Goal: Task Accomplishment & Management: Manage account settings

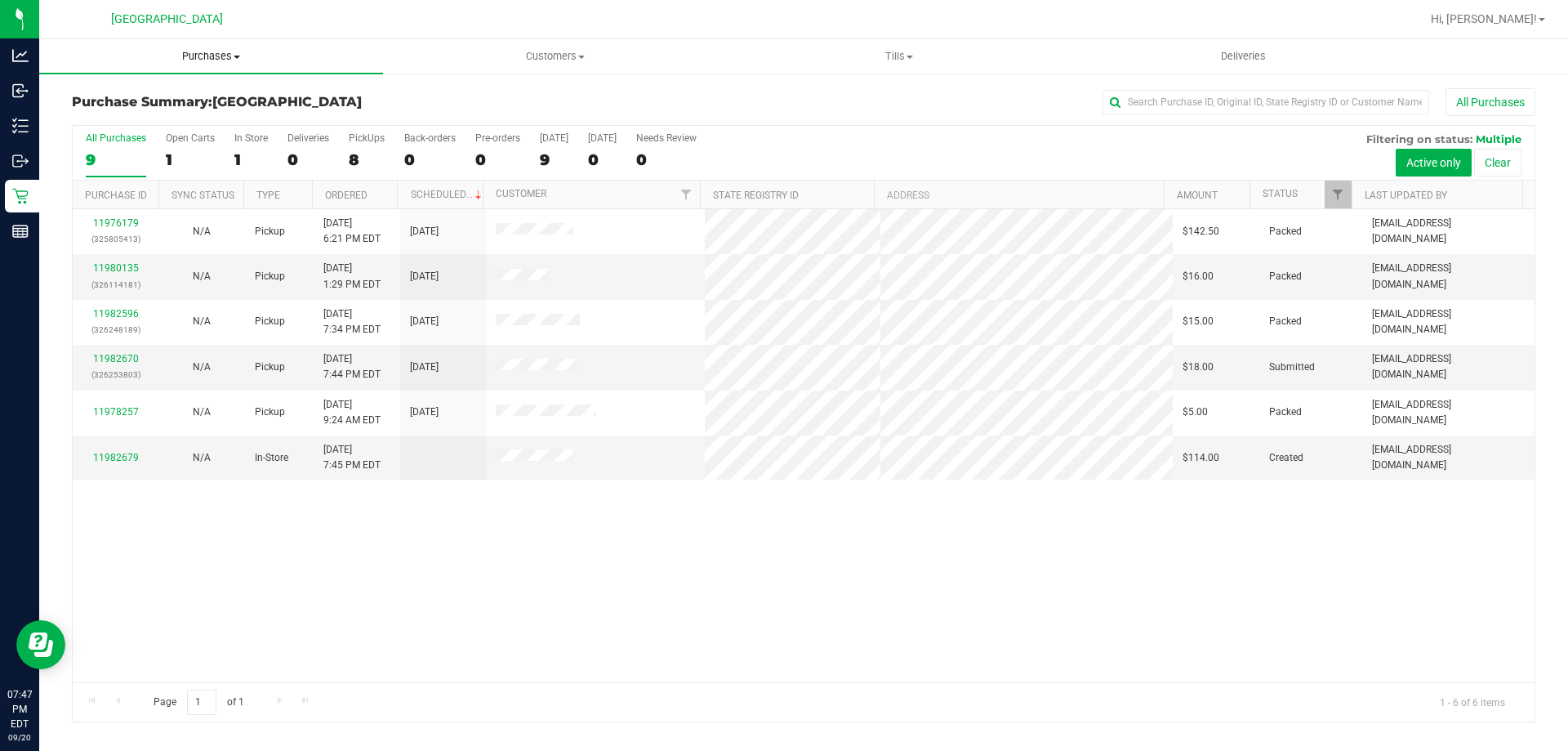
click at [177, 51] on span "Purchases" at bounding box center [211, 56] width 344 height 14
click at [145, 109] on li "Fulfillment" at bounding box center [211, 118] width 344 height 19
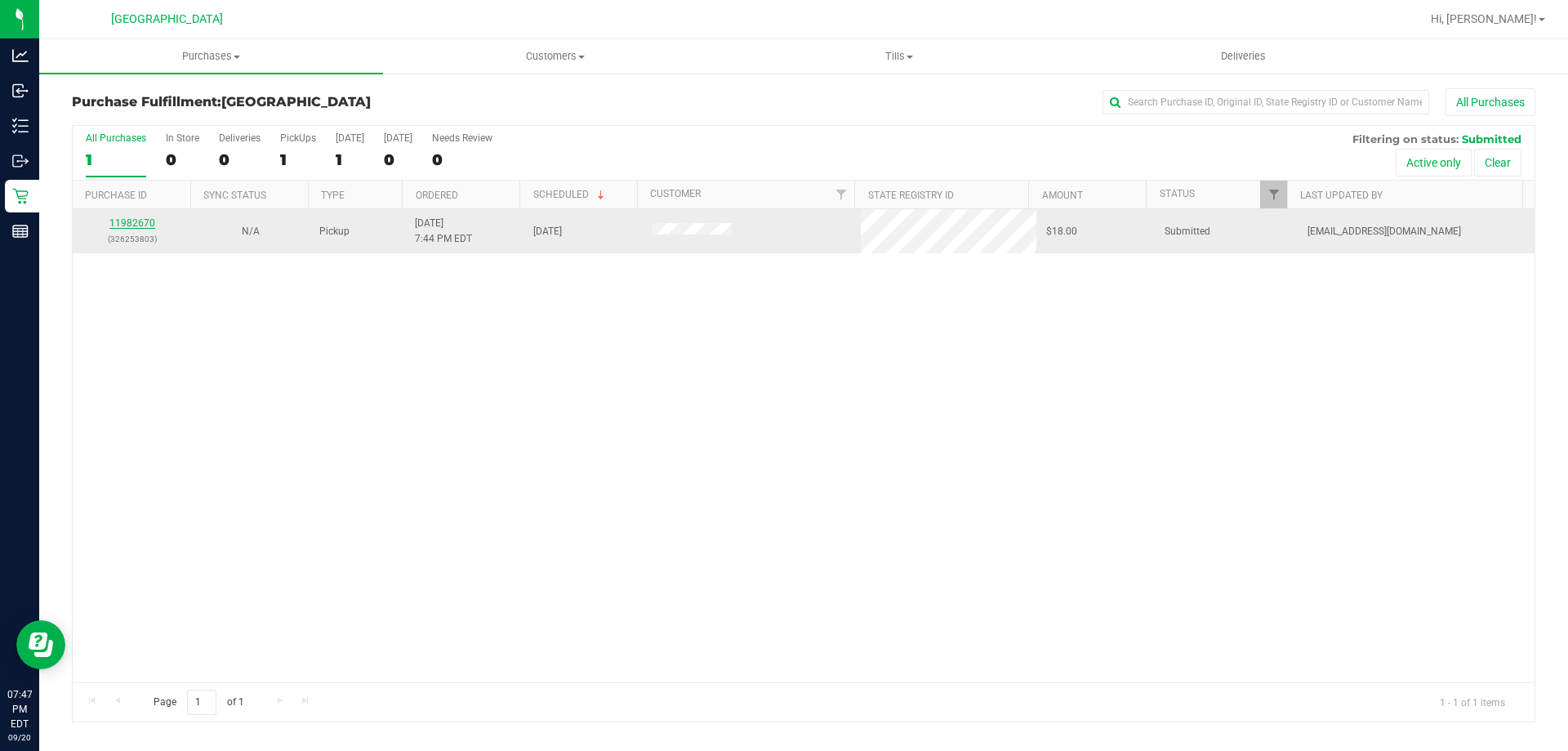
click at [121, 218] on link "11982670" at bounding box center [132, 223] width 46 height 12
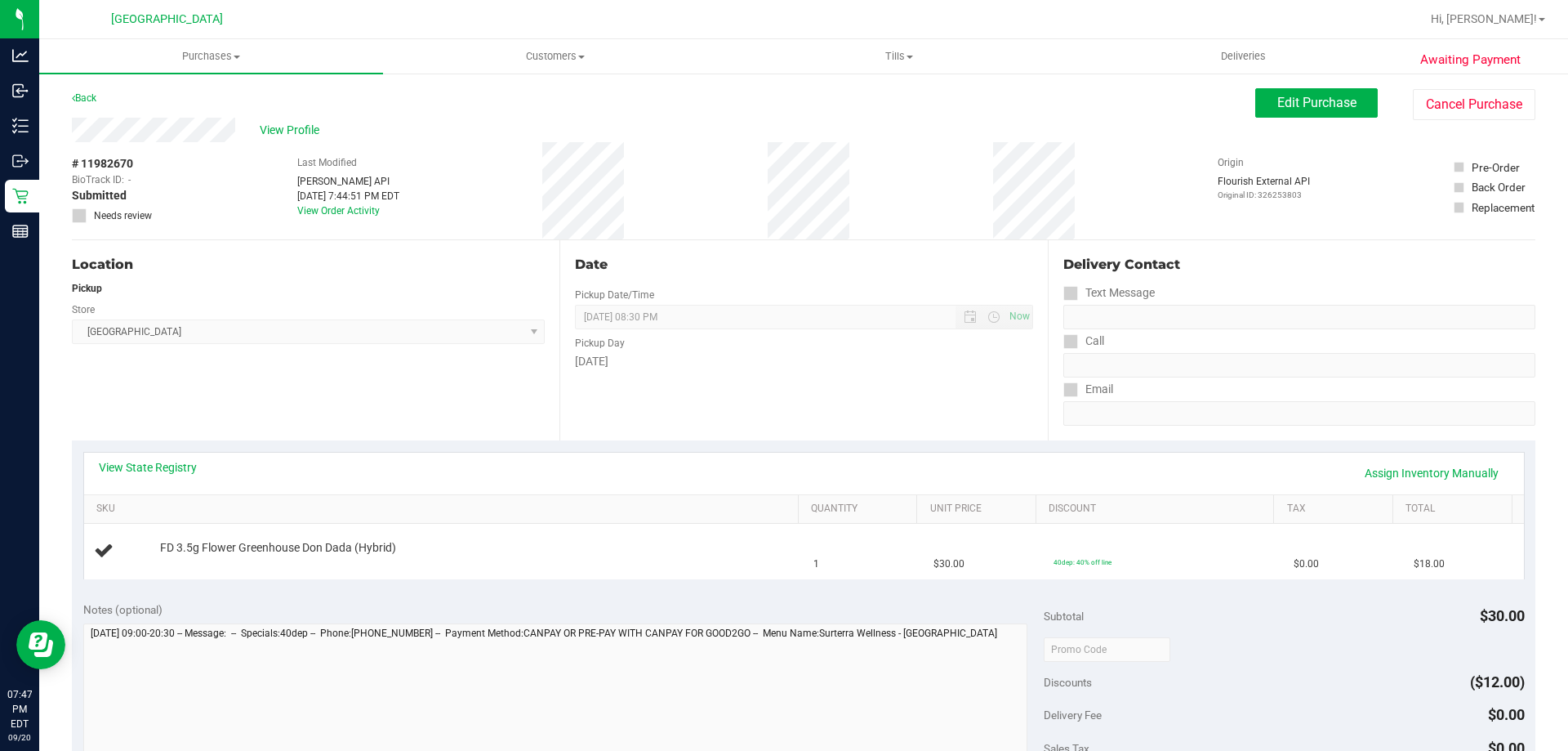
scroll to position [322, 0]
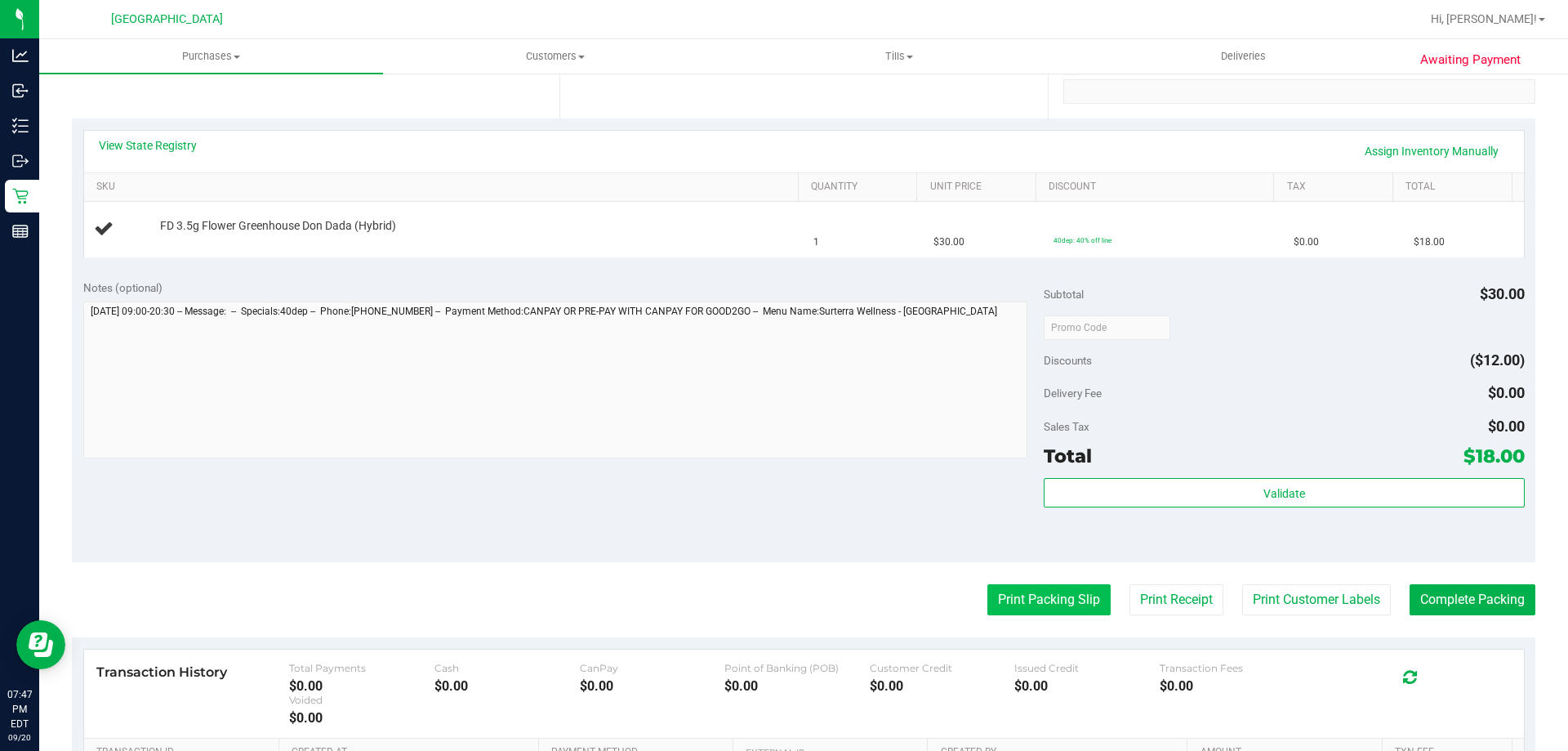
click at [1071, 597] on button "Print Packing Slip" at bounding box center [1050, 600] width 123 height 31
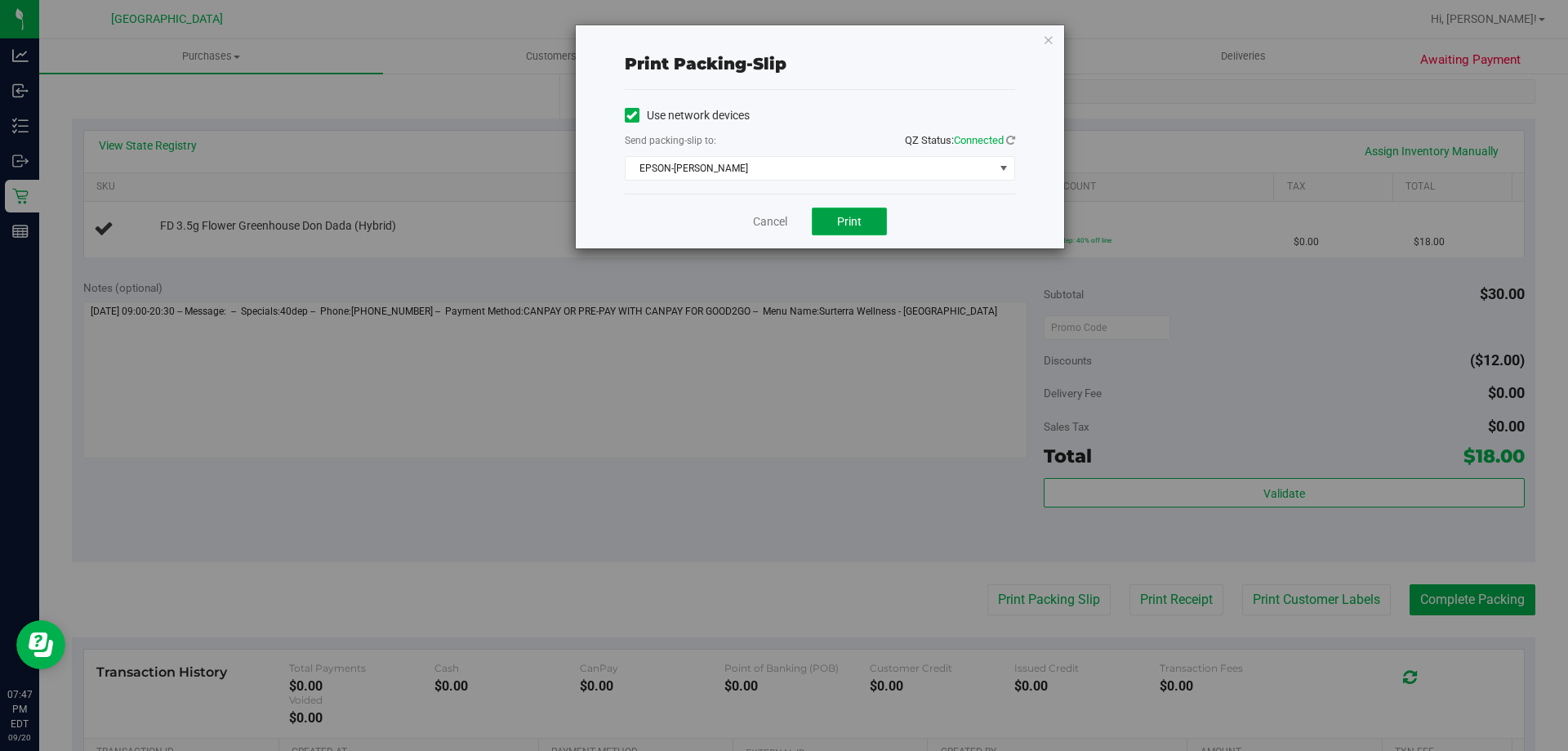
click at [840, 233] on button "Print" at bounding box center [849, 221] width 75 height 28
click at [781, 222] on link "Cancel" at bounding box center [770, 222] width 35 height 17
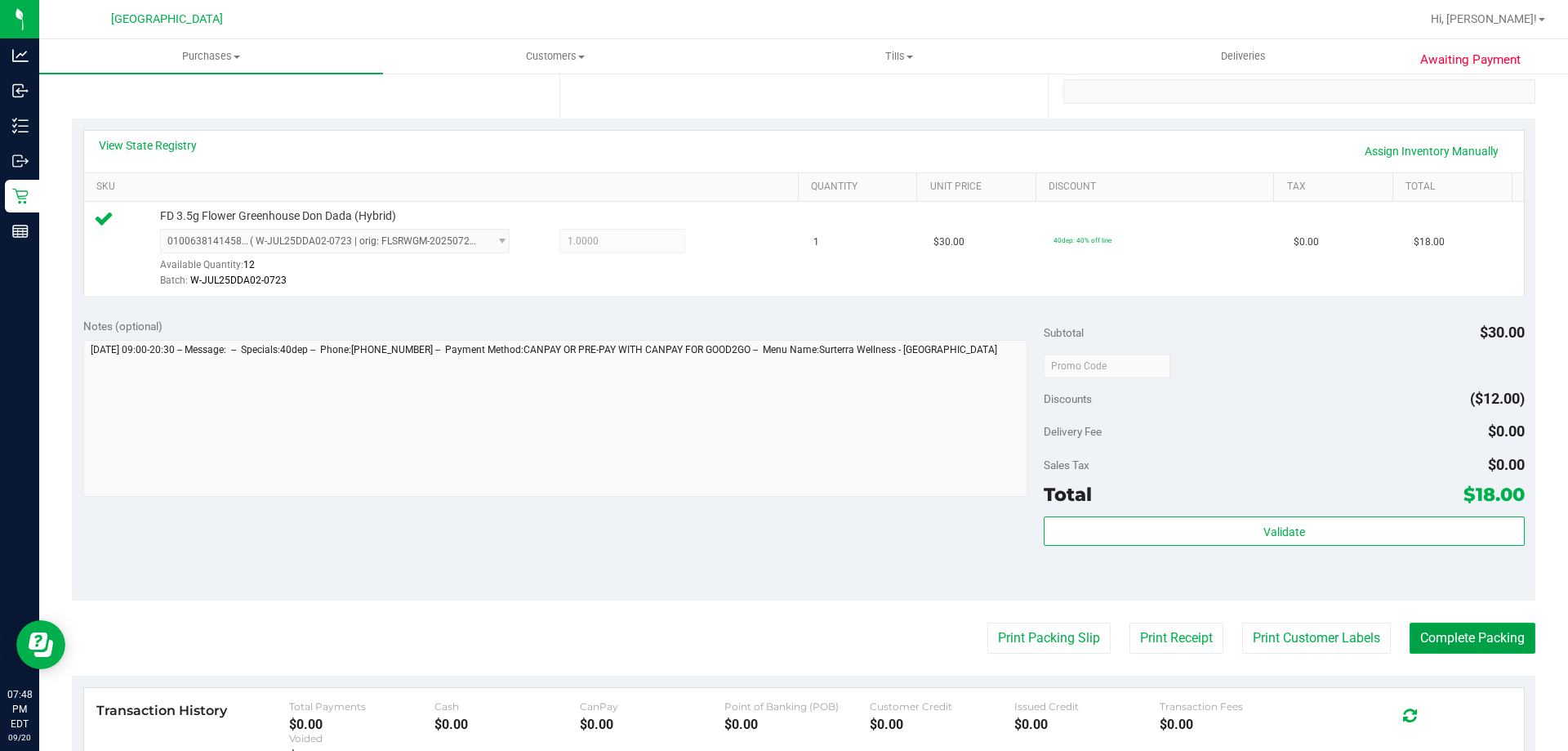
click at [1457, 626] on button "Complete Packing" at bounding box center [1472, 638] width 126 height 31
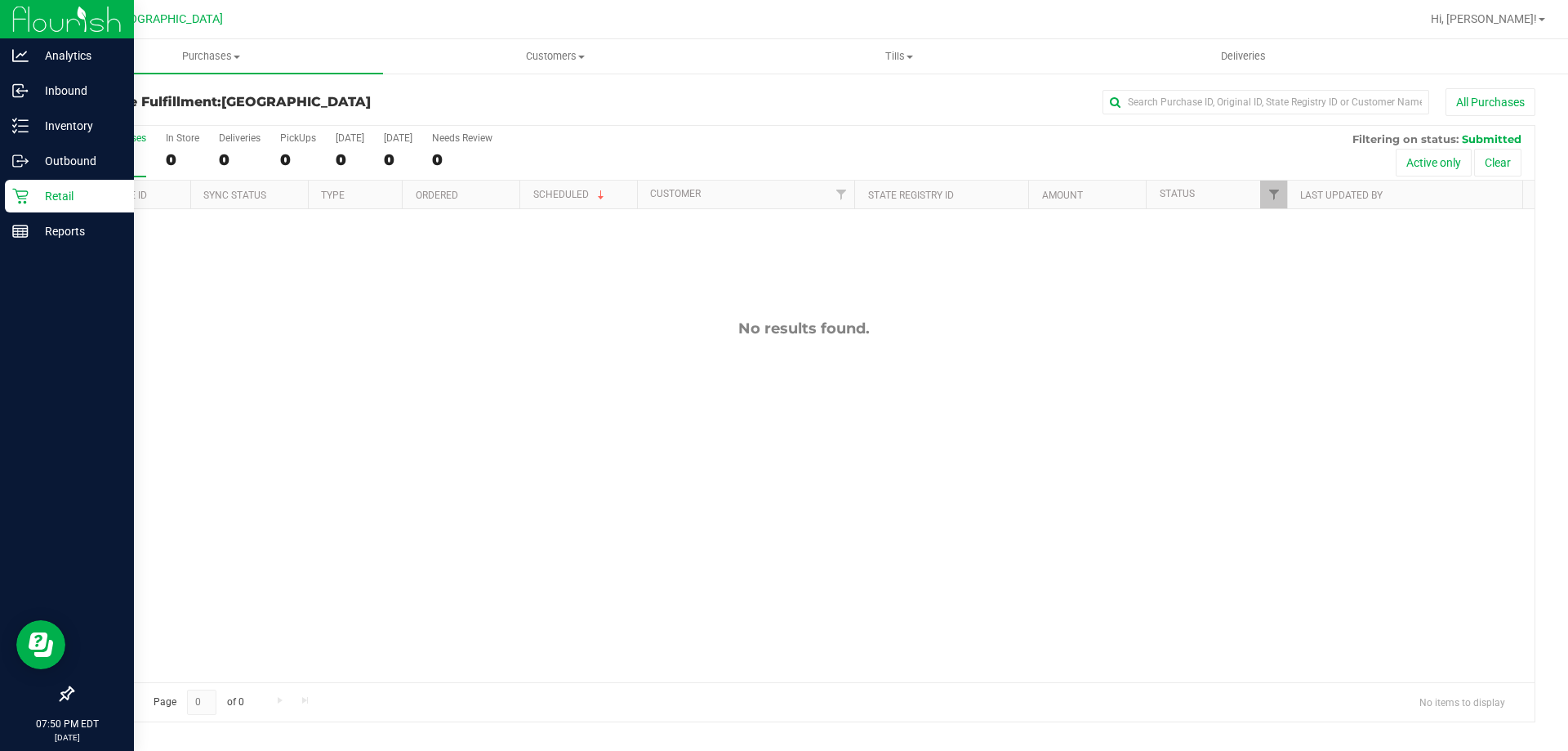
click at [71, 198] on p "Retail" at bounding box center [78, 195] width 98 height 19
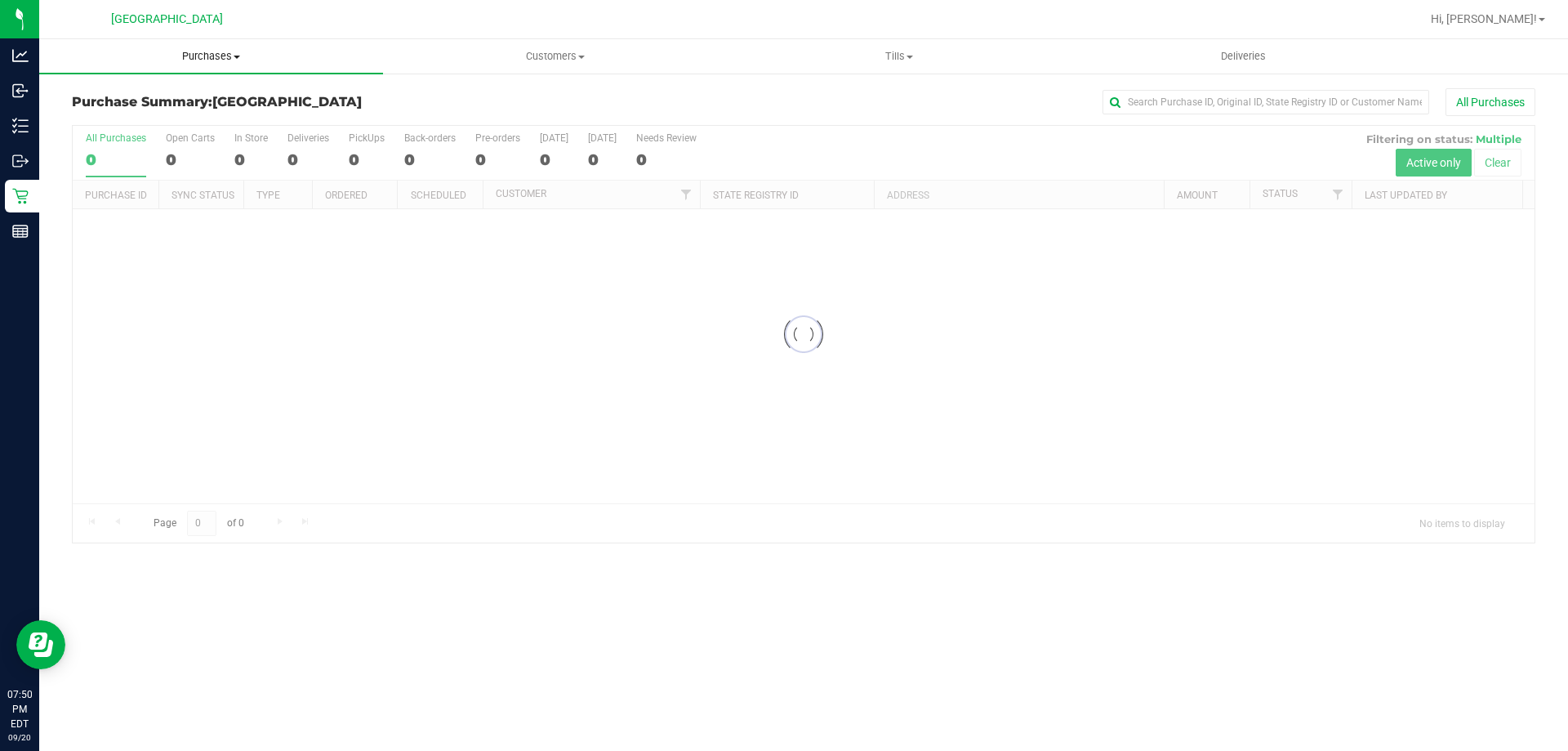
click at [250, 52] on span "Purchases" at bounding box center [211, 56] width 344 height 14
click at [135, 126] on li "Fulfillment" at bounding box center [211, 118] width 344 height 19
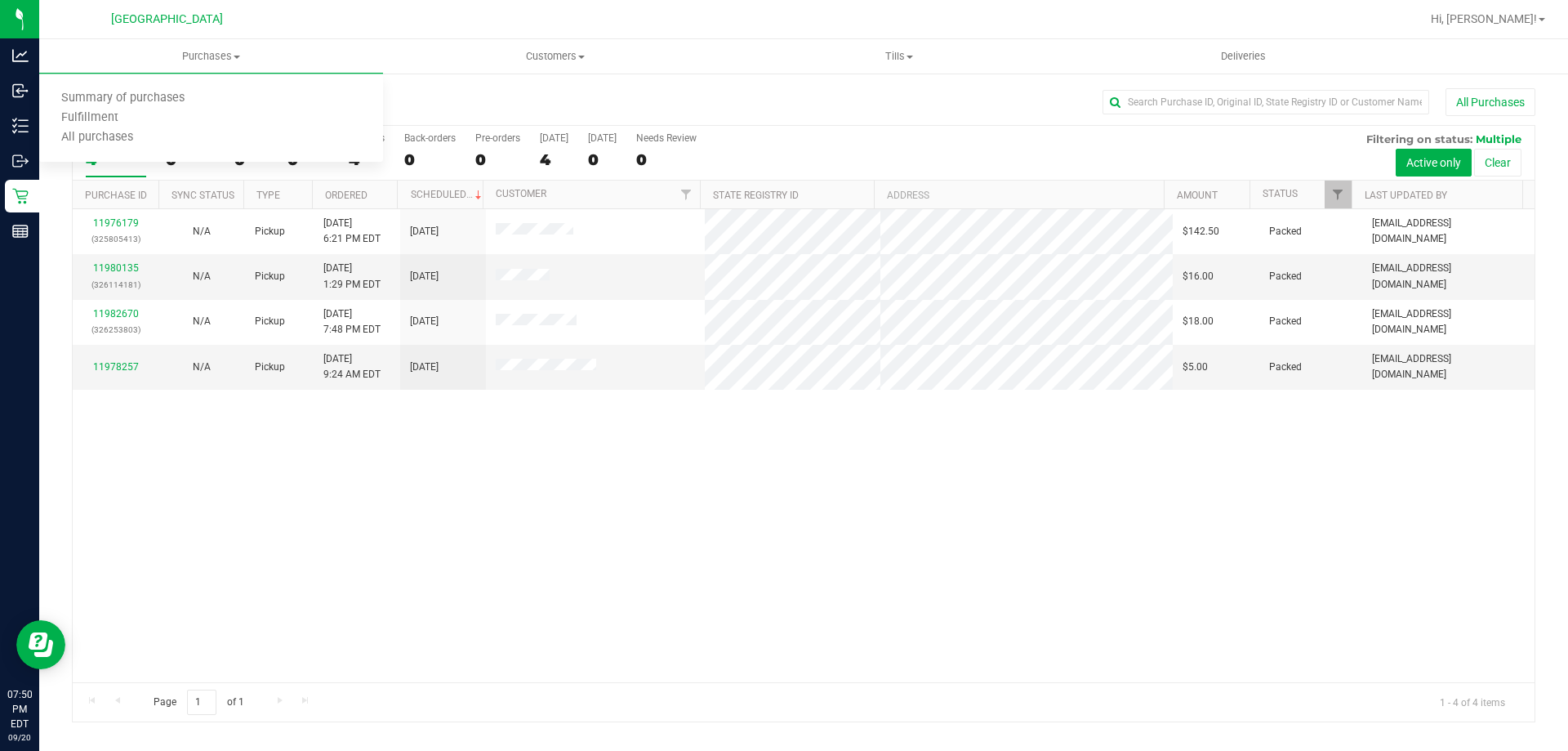
click at [547, 441] on div "11976179 (325805413) N/A Pickup [DATE] 6:21 PM EDT 9/20/2025 $142.50 Packed [EM…" at bounding box center [803, 445] width 1462 height 473
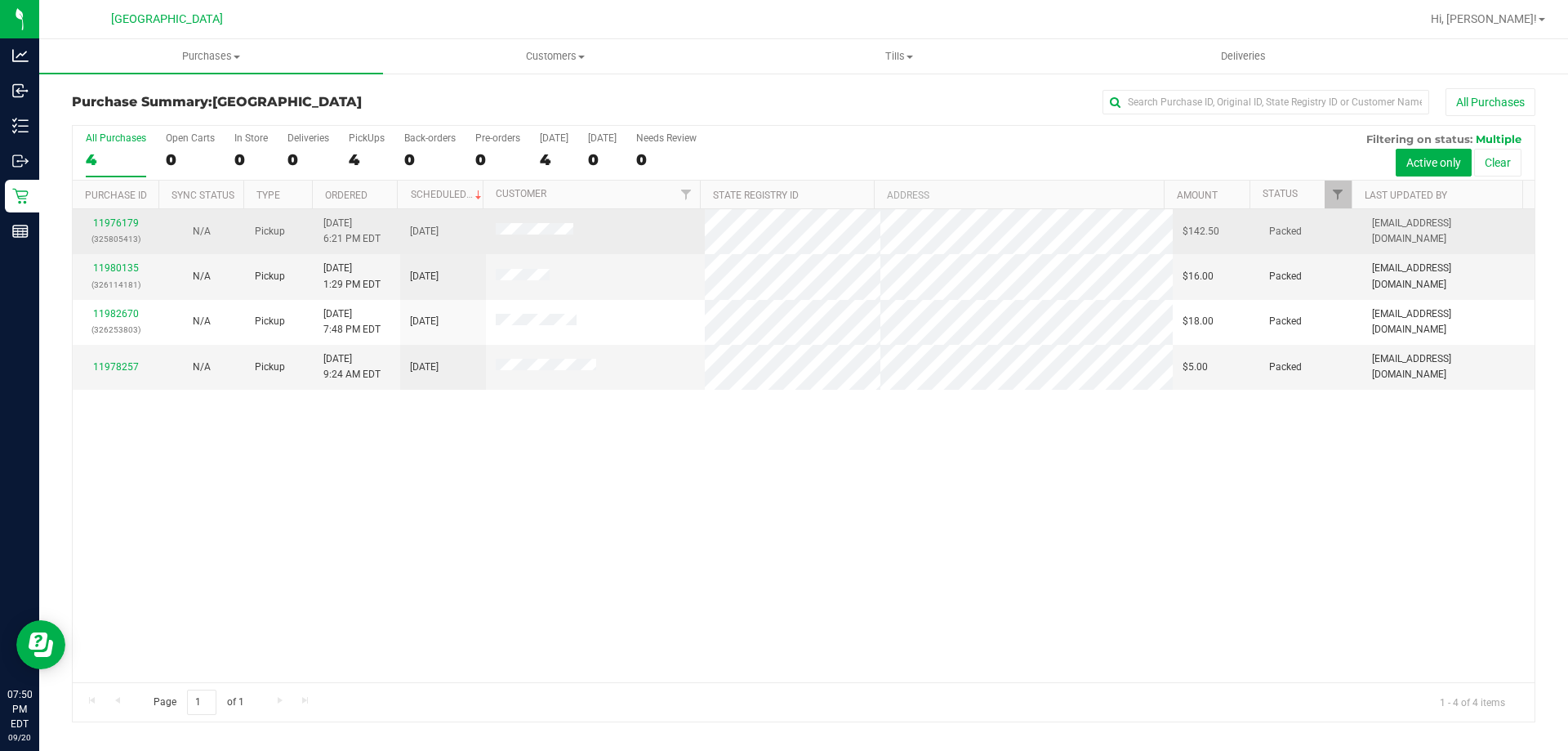
click at [100, 217] on div "11976179 (325805413)" at bounding box center [116, 231] width 66 height 31
click at [113, 213] on td "11976179 (325805413)" at bounding box center [115, 231] width 85 height 45
click at [127, 222] on link "11976179" at bounding box center [116, 223] width 46 height 12
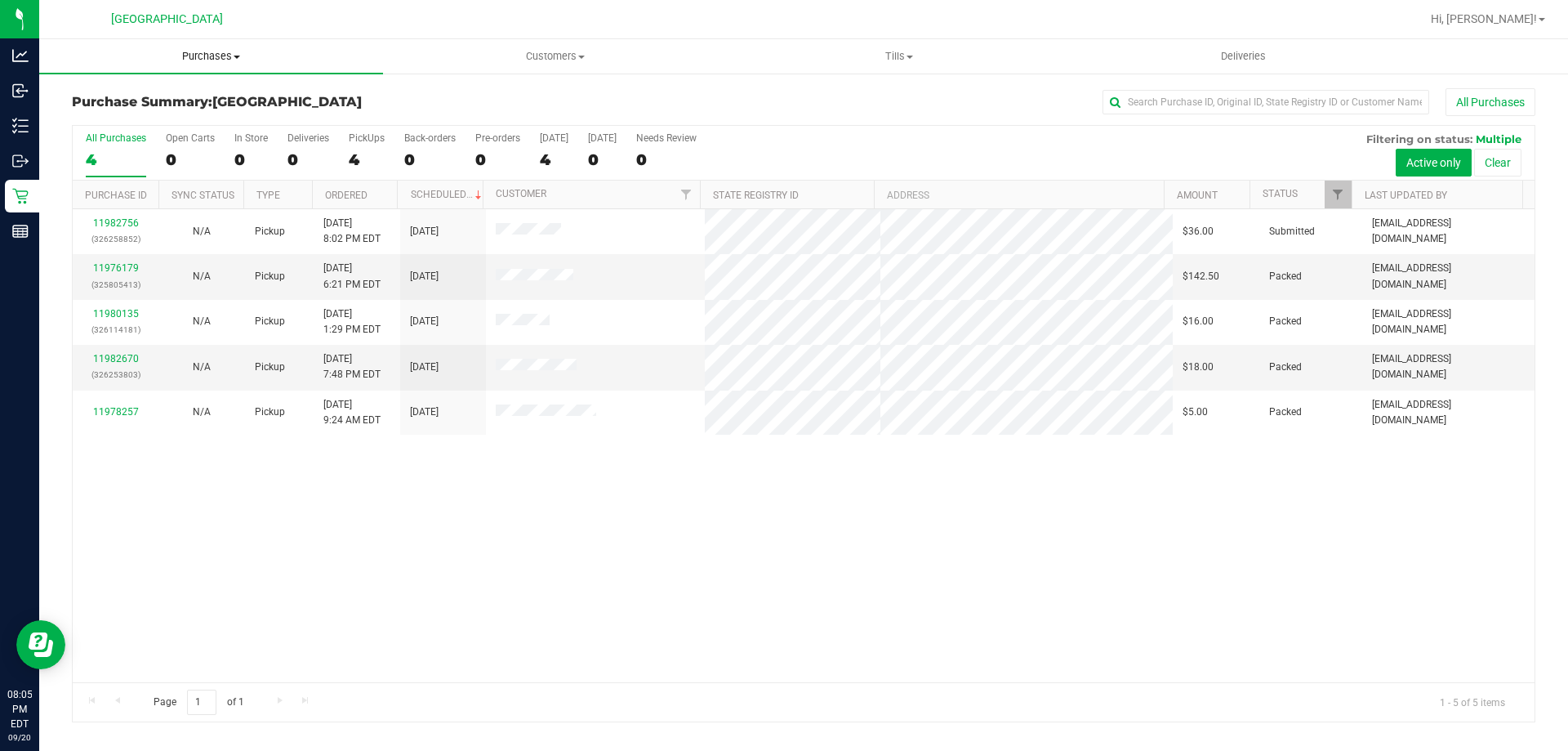
click at [204, 61] on span "Purchases" at bounding box center [211, 56] width 344 height 14
click at [138, 118] on li "Fulfillment" at bounding box center [211, 118] width 344 height 19
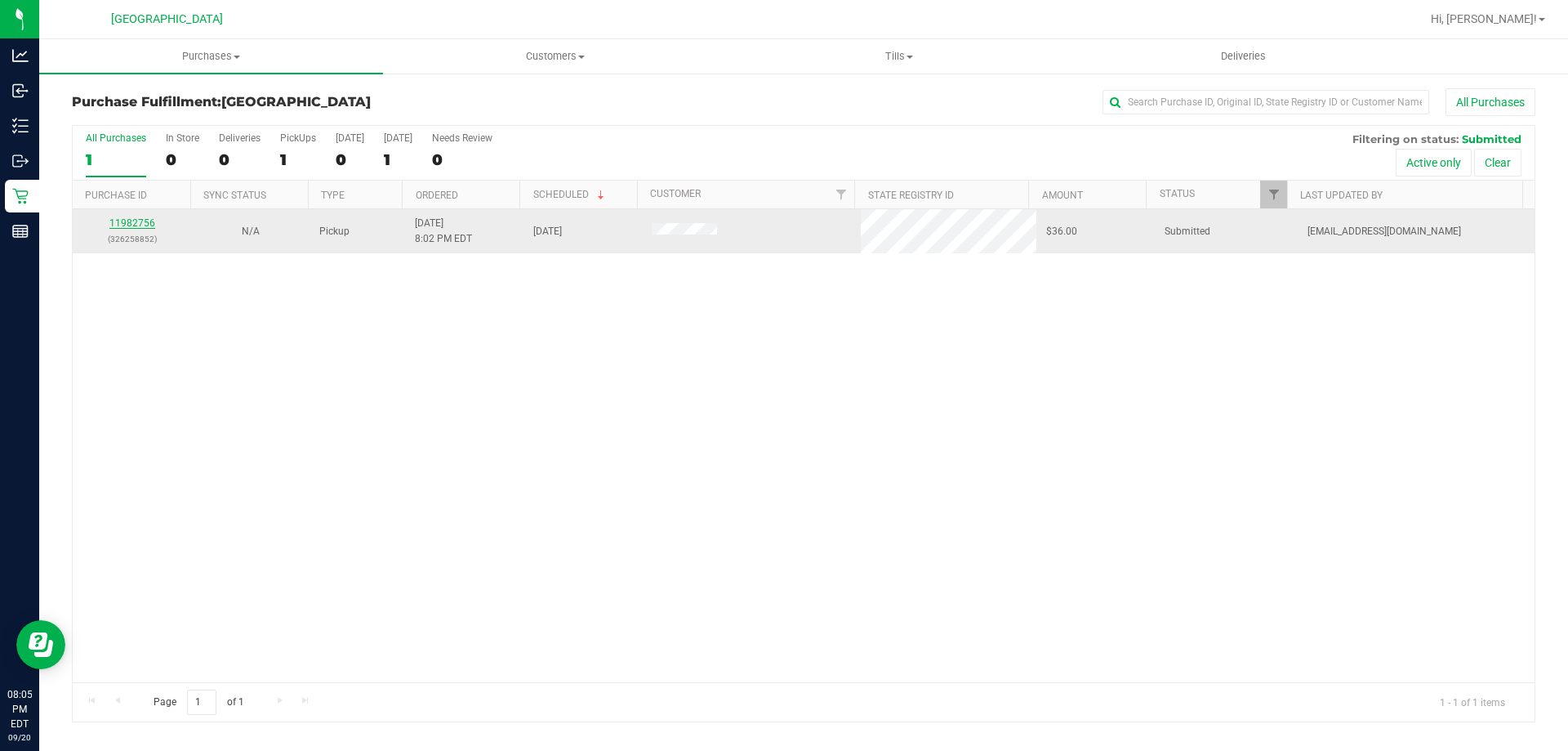
click at [147, 222] on link "11982756" at bounding box center [132, 223] width 46 height 12
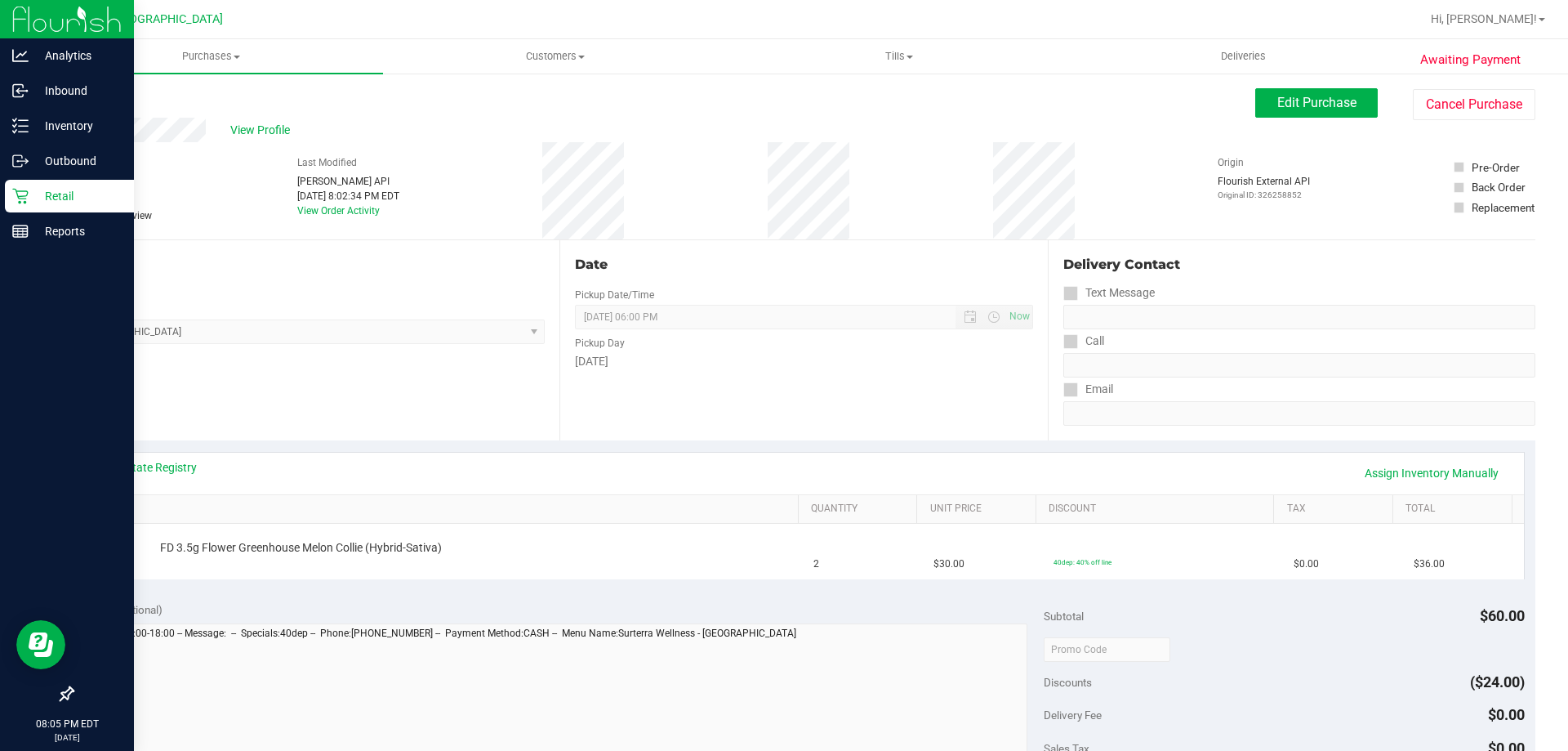
click at [44, 202] on p "Retail" at bounding box center [78, 195] width 98 height 19
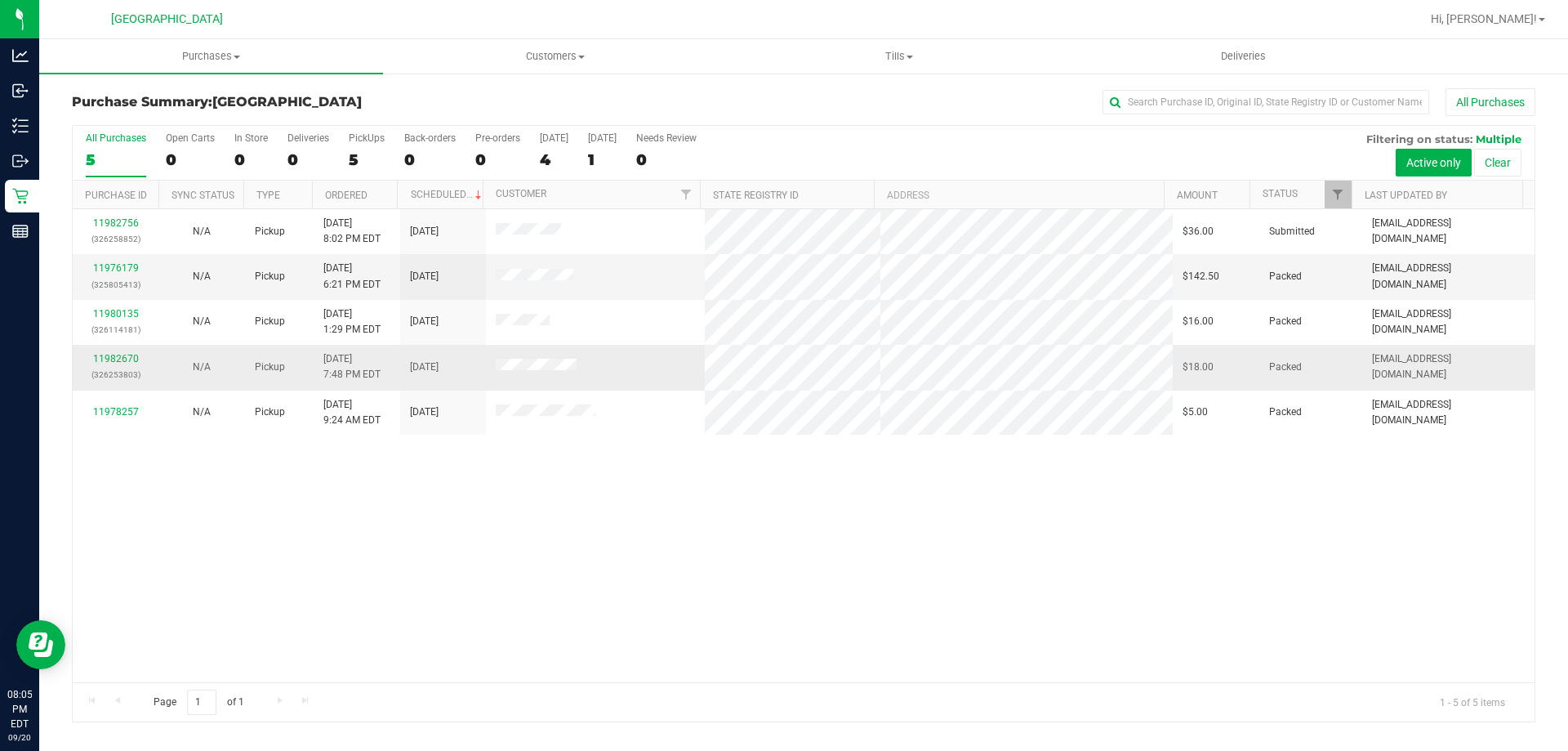
click at [122, 349] on td "11982670 (326253803)" at bounding box center [115, 367] width 85 height 45
click at [131, 360] on link "11982670" at bounding box center [116, 359] width 46 height 12
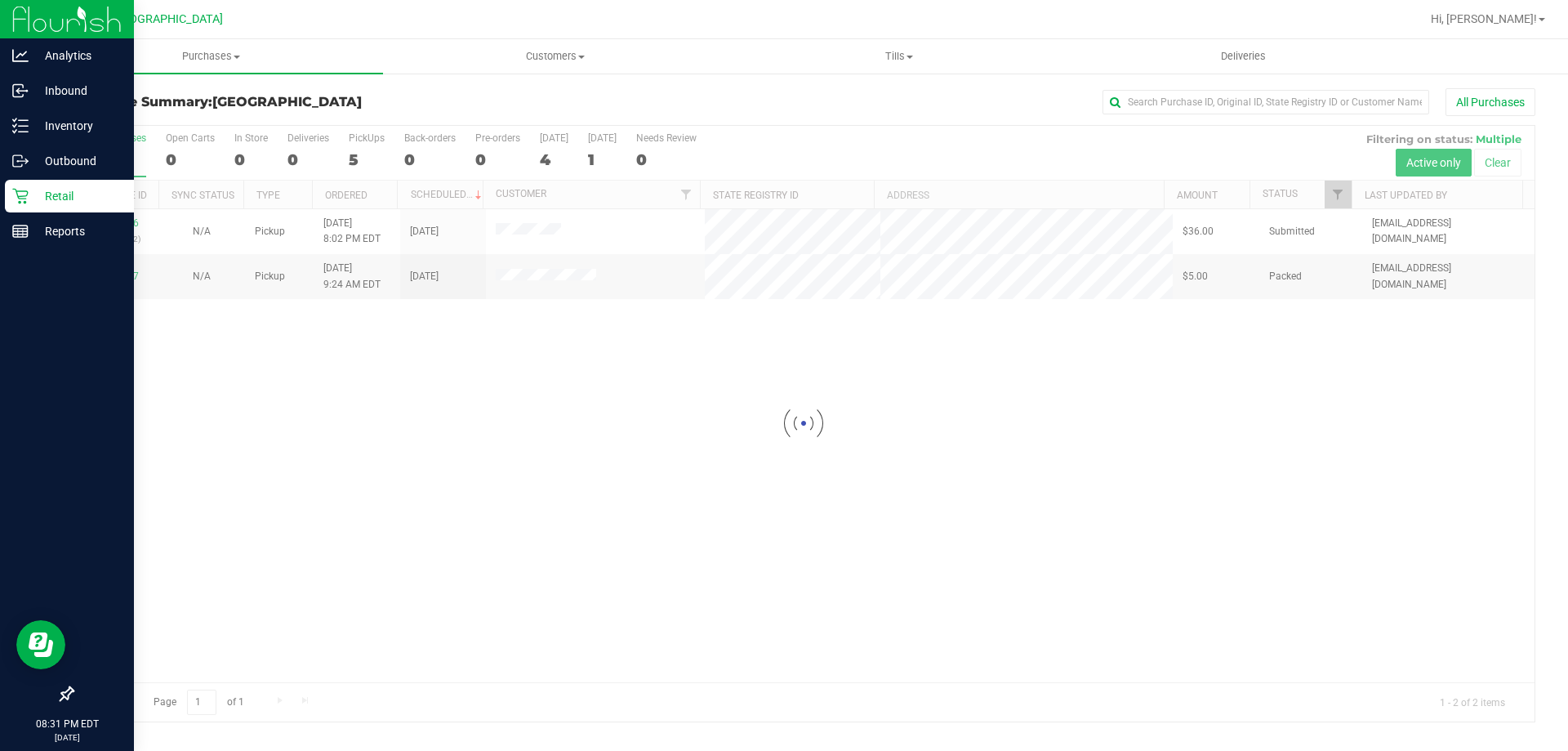
click at [28, 198] on icon at bounding box center [19, 195] width 16 height 16
click at [99, 200] on p "Retail" at bounding box center [78, 195] width 98 height 19
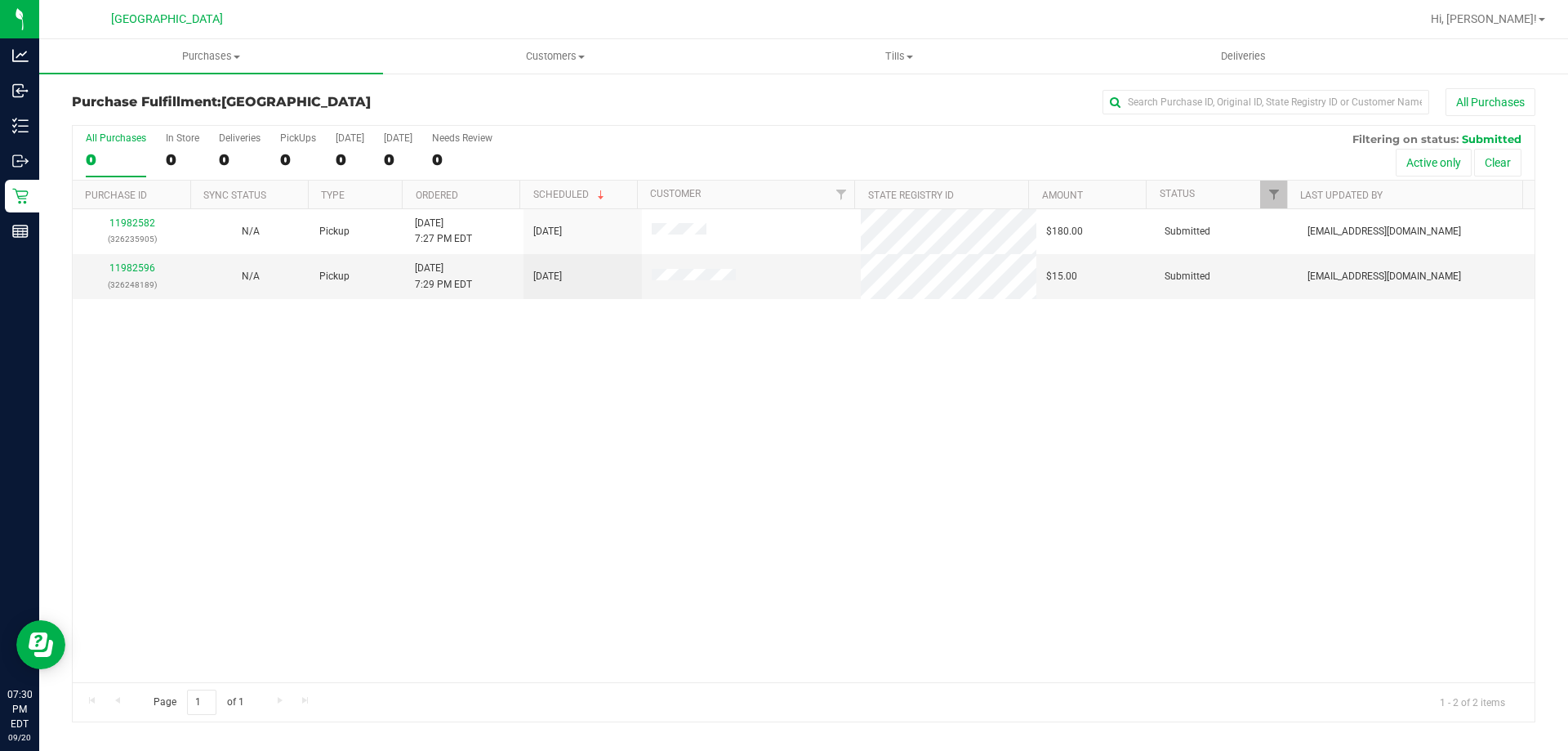
click at [179, 458] on div "11982582 (326235905) N/A Pickup [DATE] 7:27 PM EDT 9/20/2025 $180.00 Submitted …" at bounding box center [803, 445] width 1462 height 473
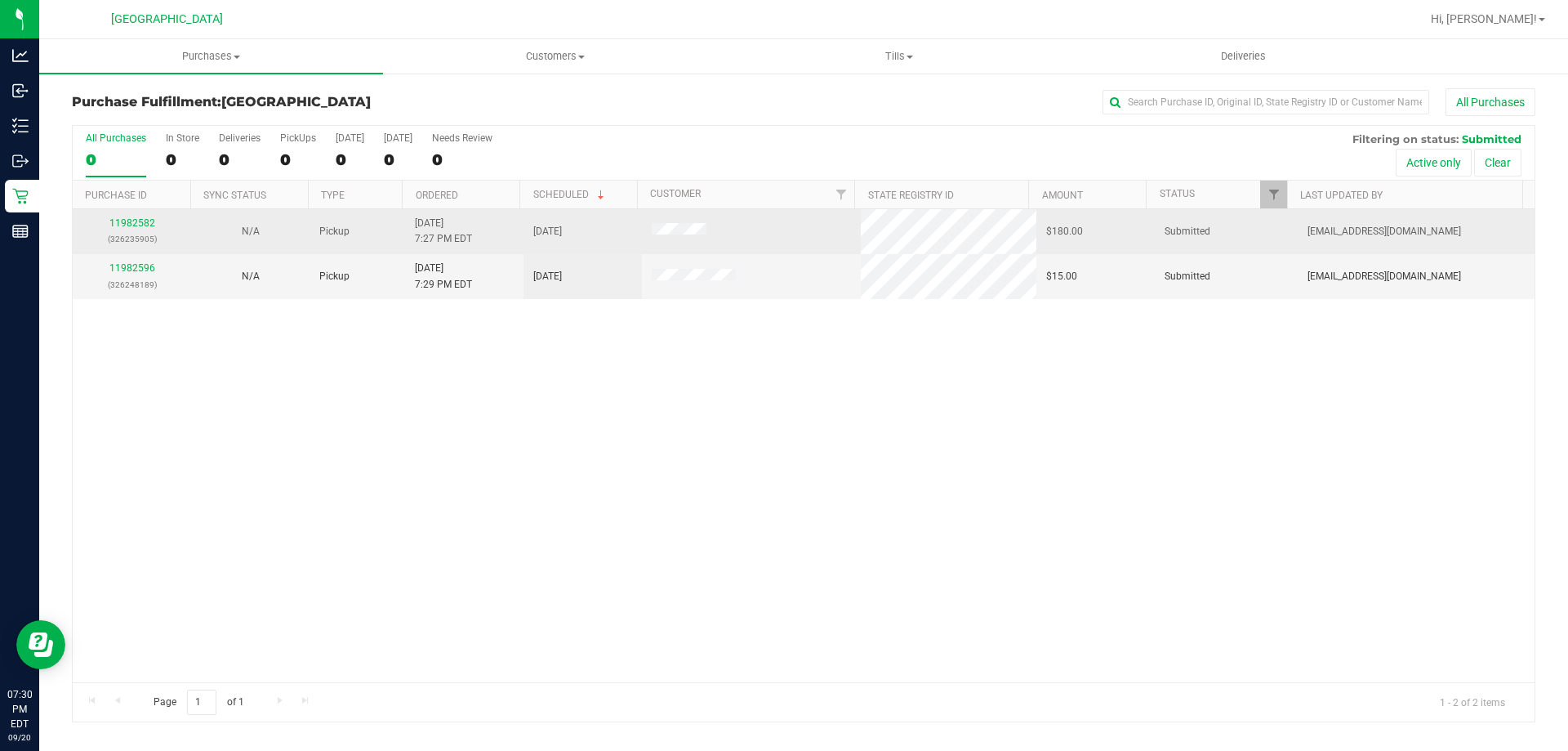
click at [139, 244] on p "(326235905)" at bounding box center [132, 238] width 99 height 15
click at [115, 223] on link "11982582" at bounding box center [132, 223] width 46 height 12
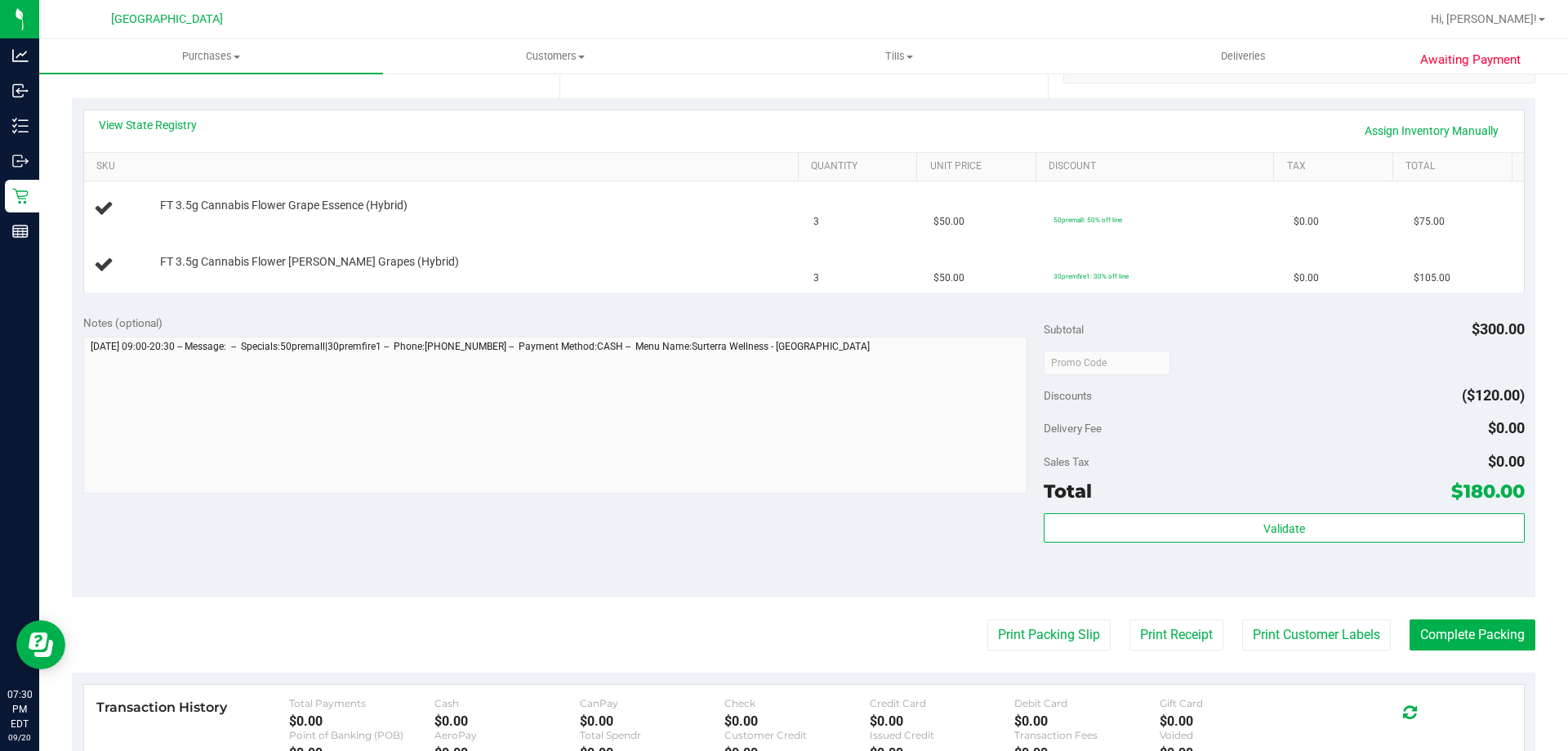
scroll to position [456, 0]
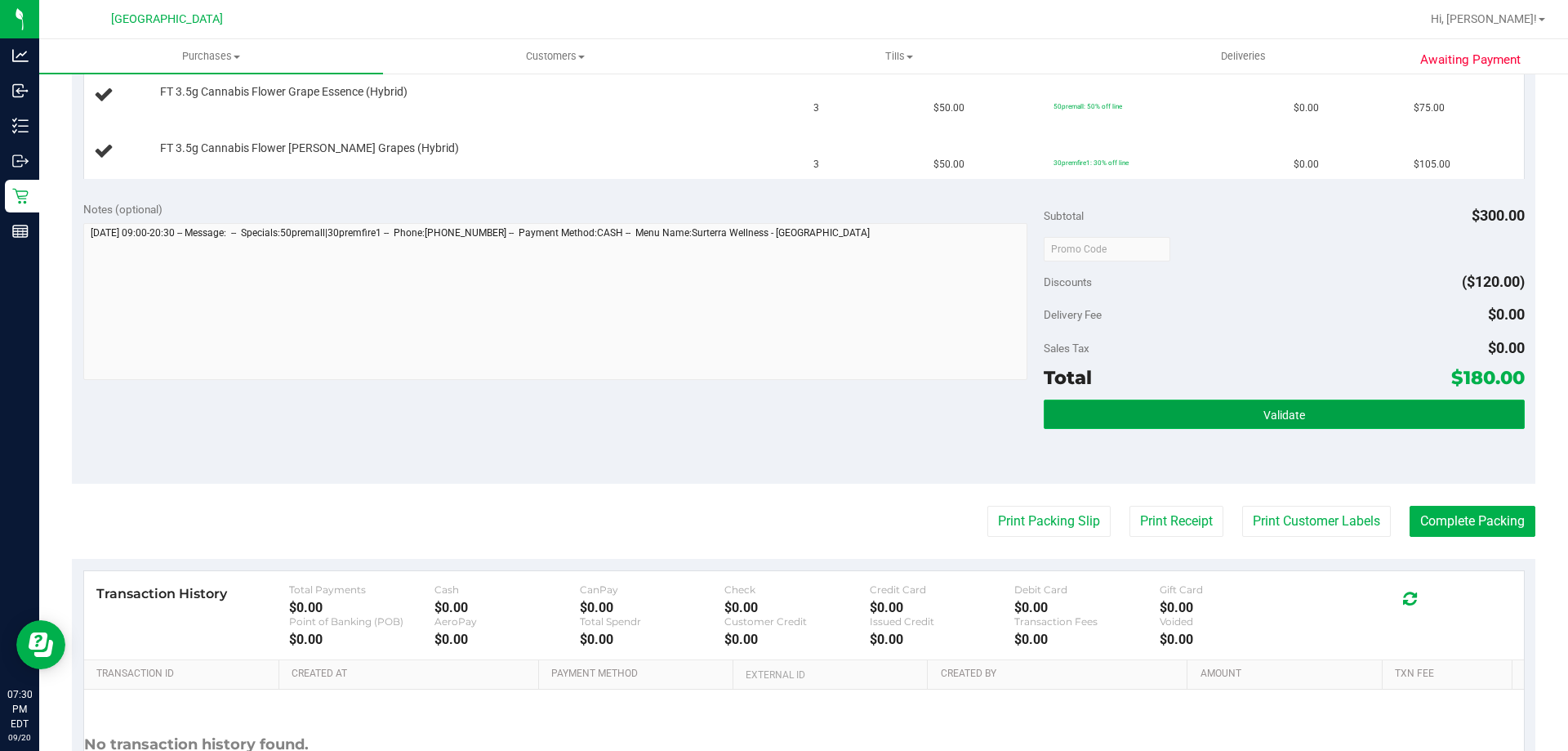
click at [1076, 408] on button "Validate" at bounding box center [1284, 414] width 480 height 30
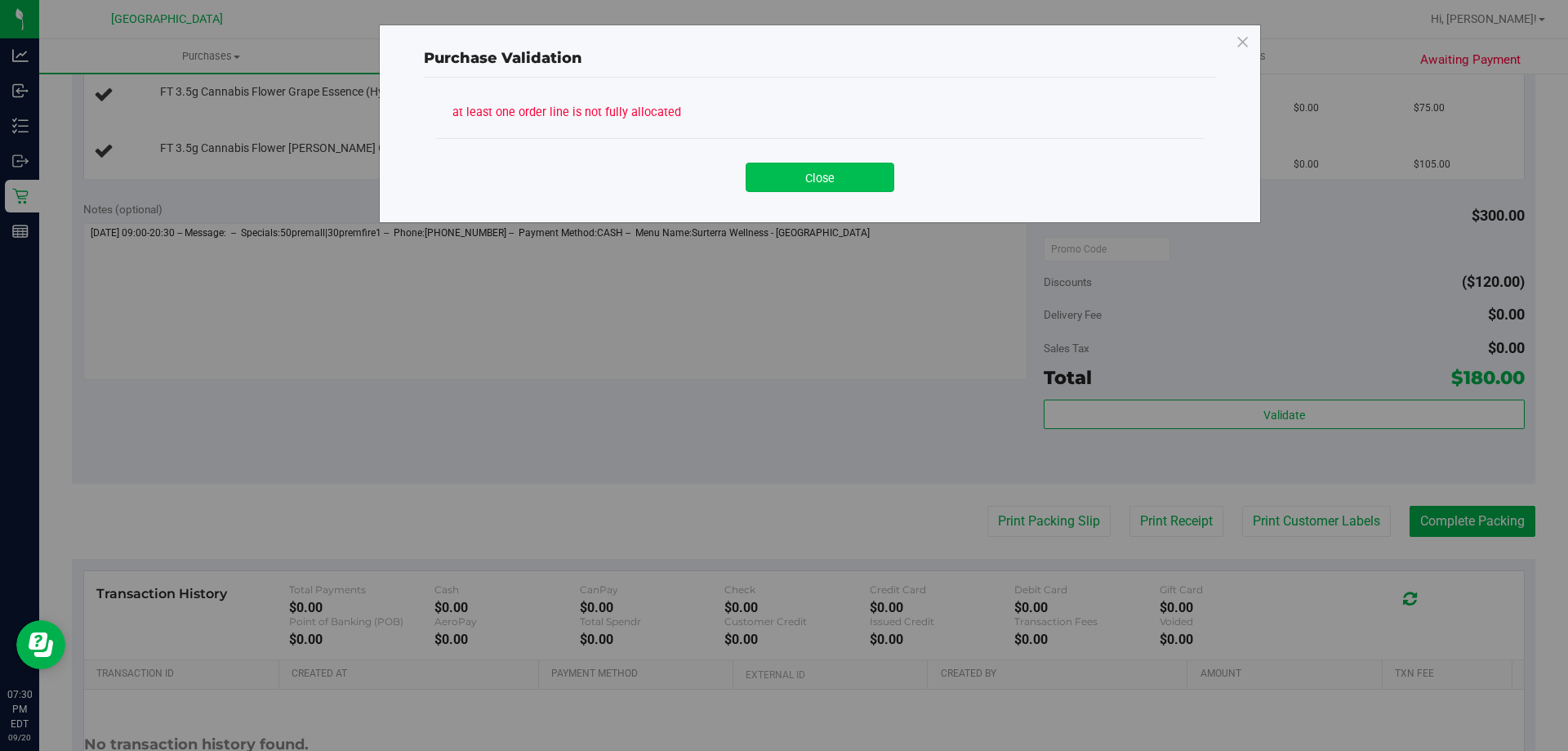
click at [805, 191] on button "Close" at bounding box center [820, 177] width 149 height 30
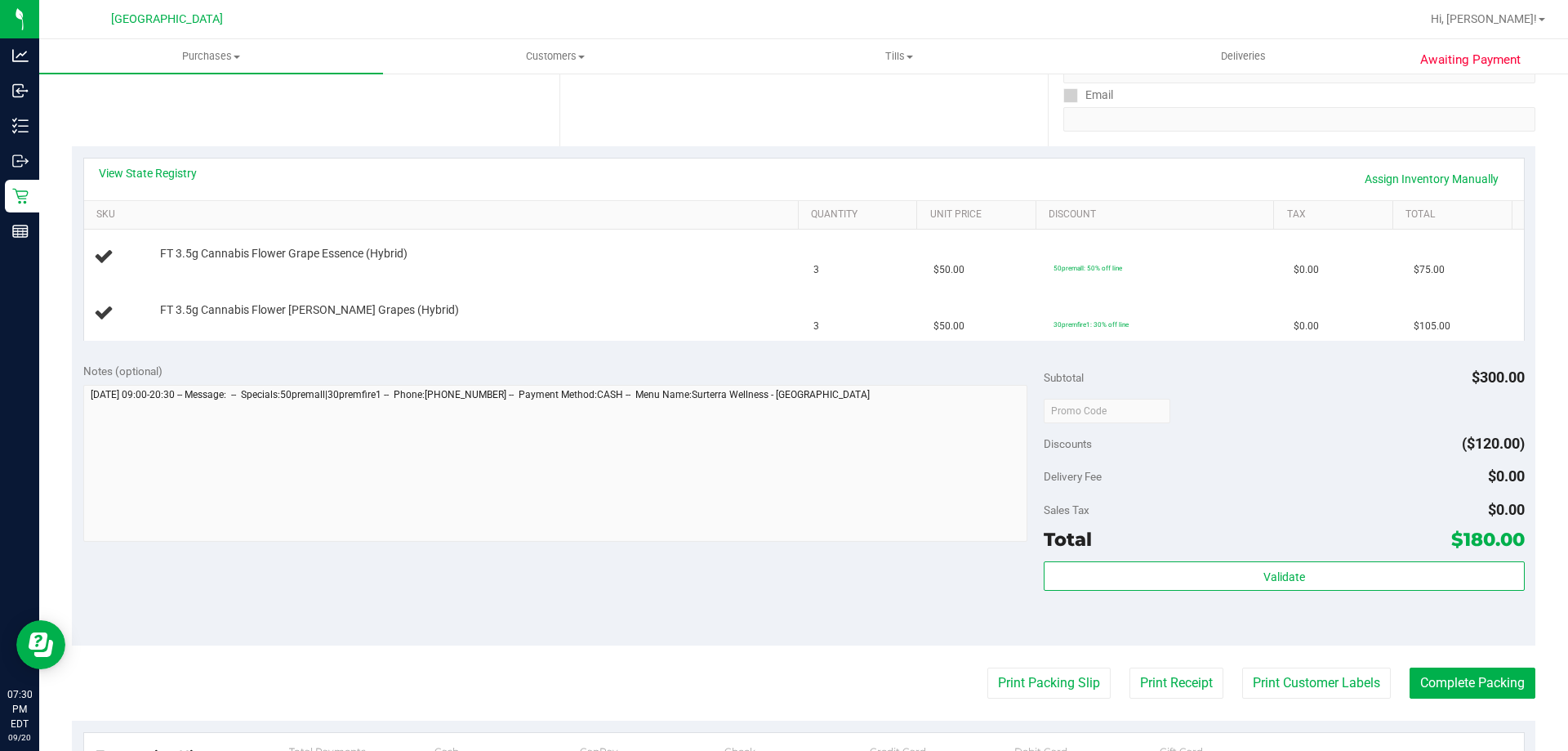
scroll to position [200, 0]
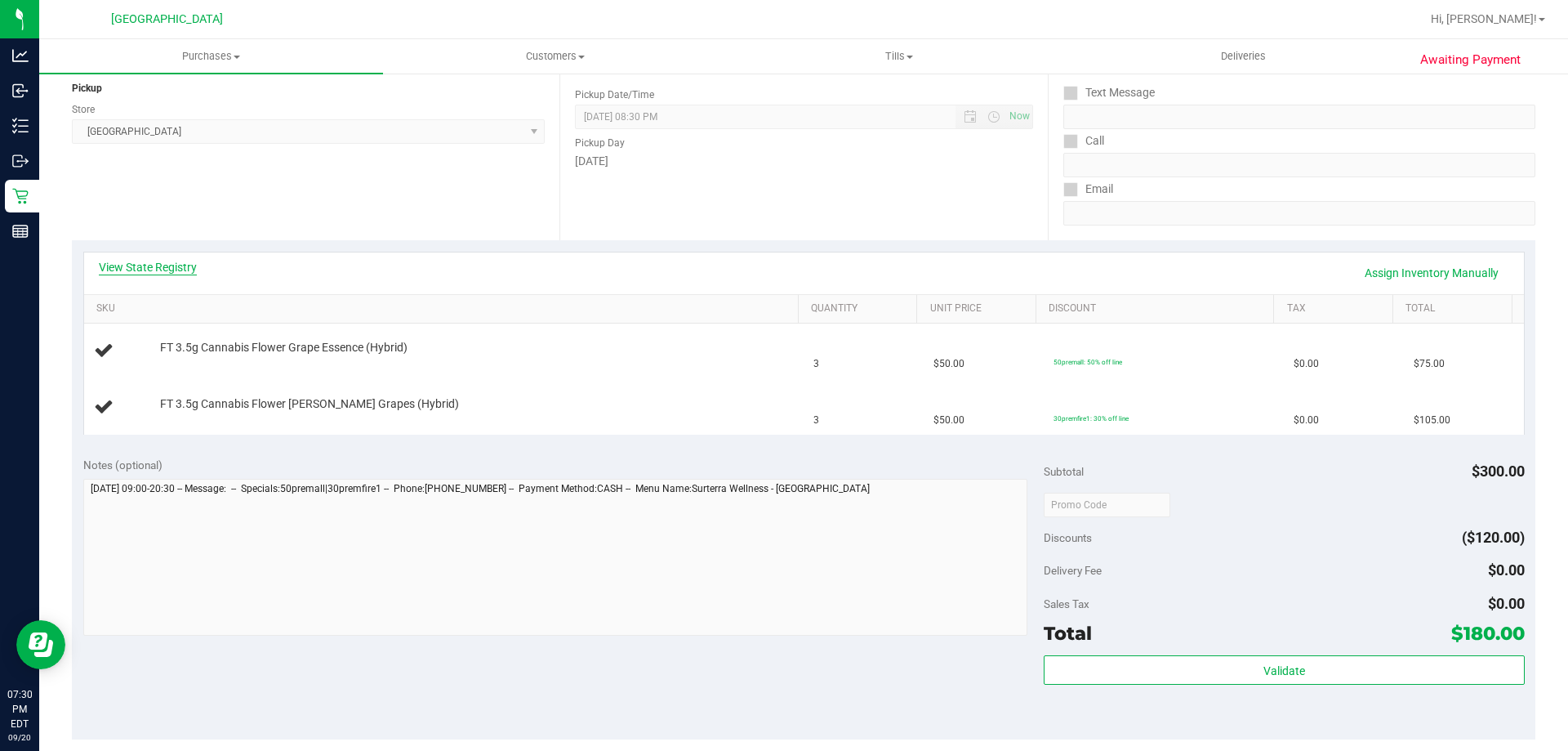
click at [145, 263] on link "View State Registry" at bounding box center [148, 266] width 98 height 16
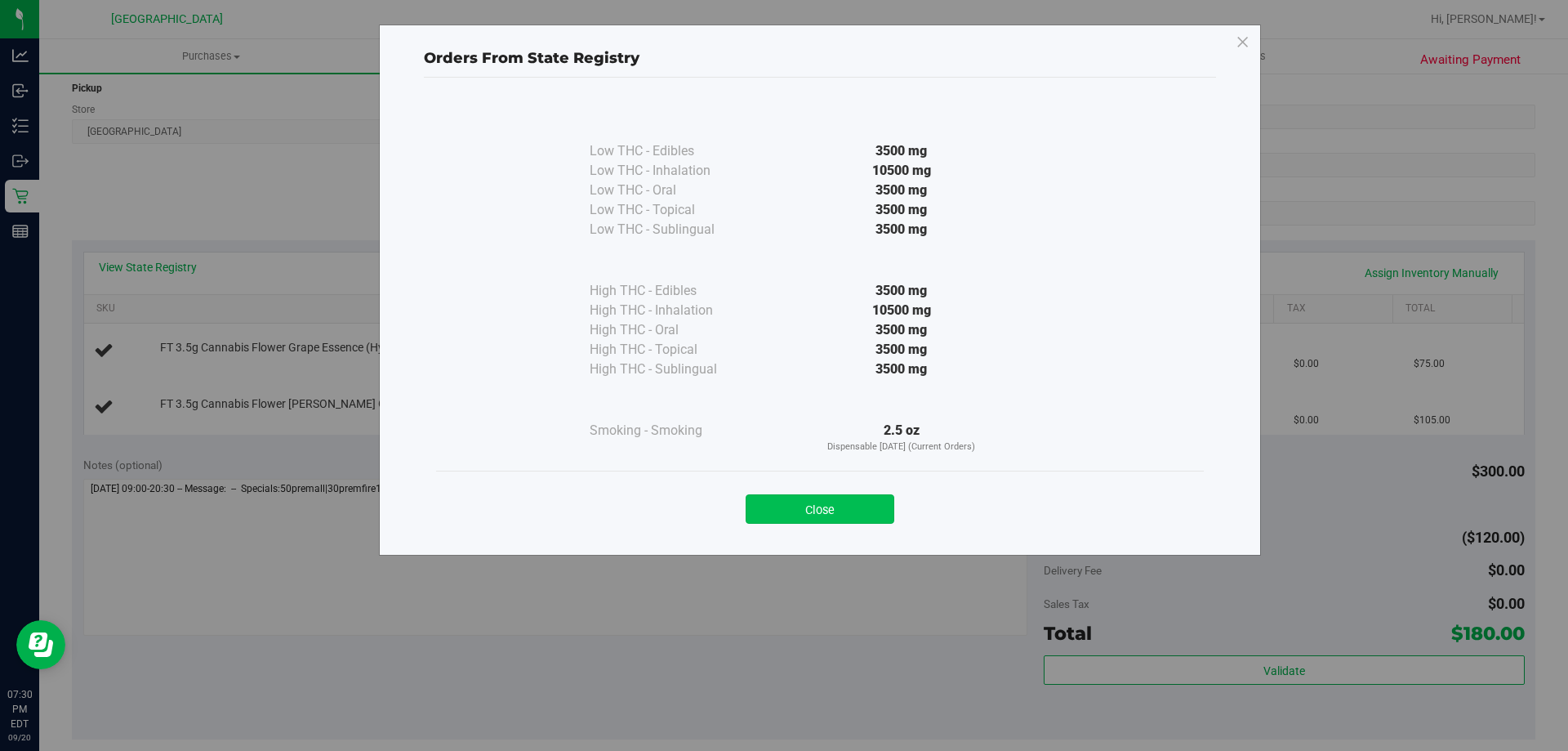
click at [808, 501] on button "Close" at bounding box center [820, 508] width 149 height 30
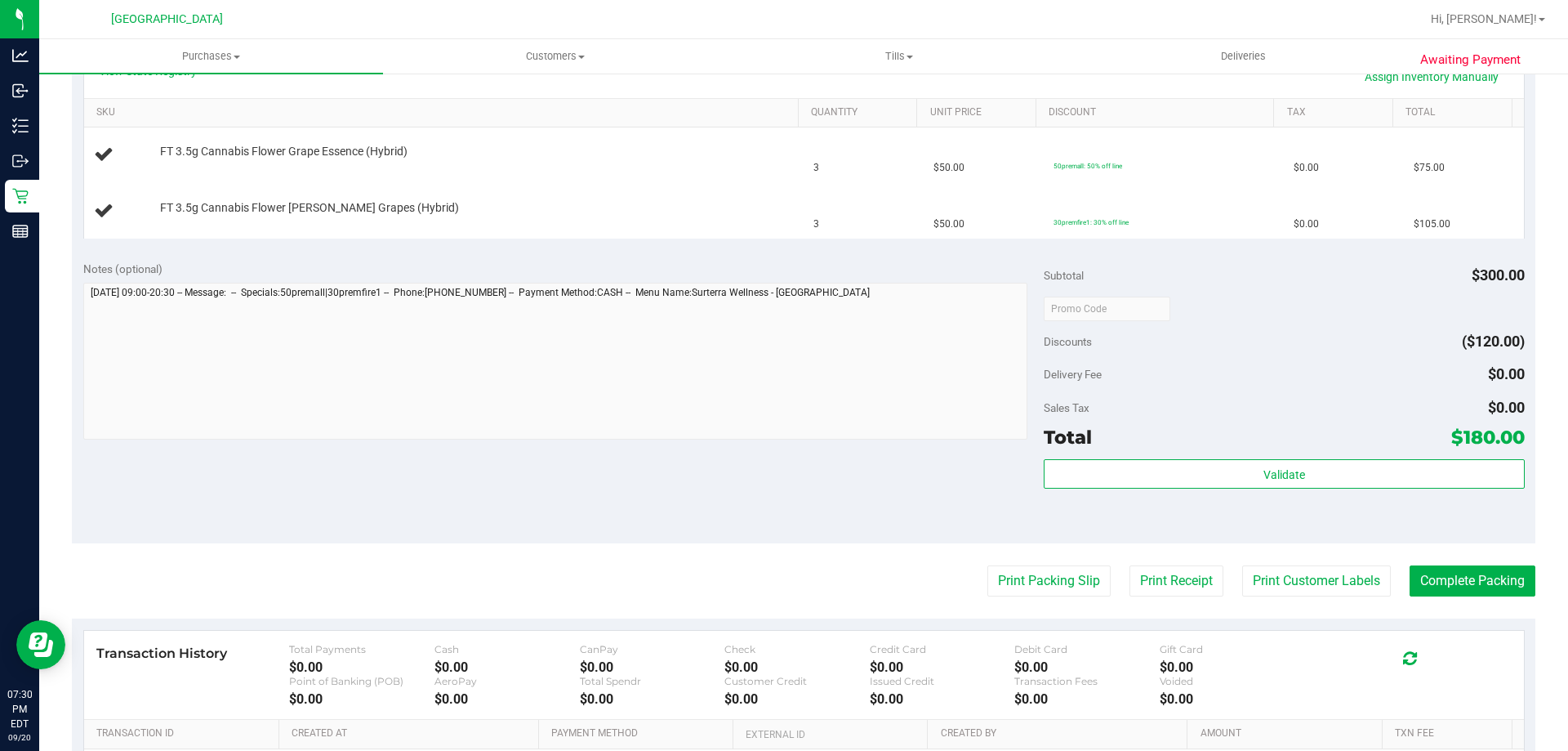
scroll to position [432, 0]
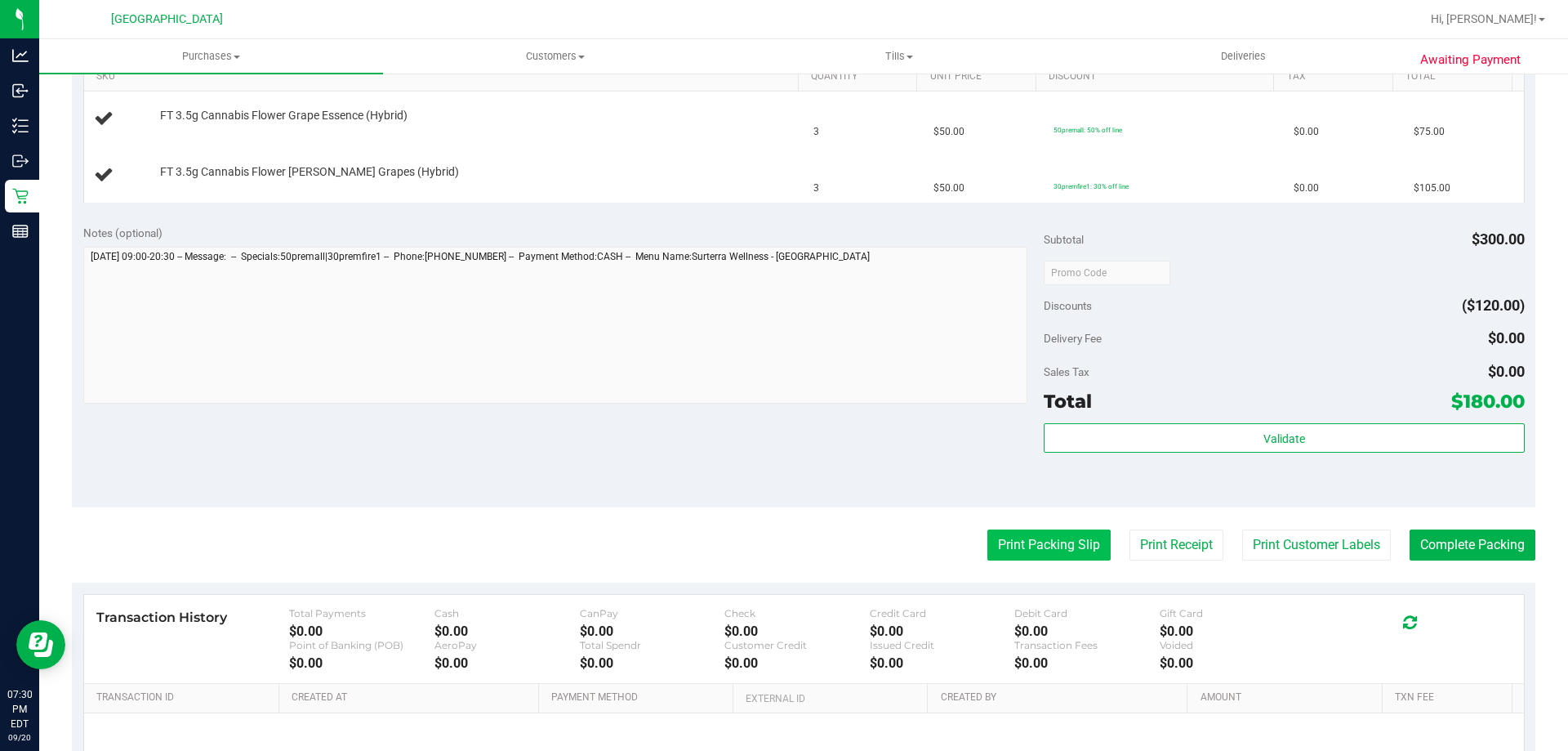
click at [989, 537] on button "Print Packing Slip" at bounding box center [1050, 545] width 123 height 31
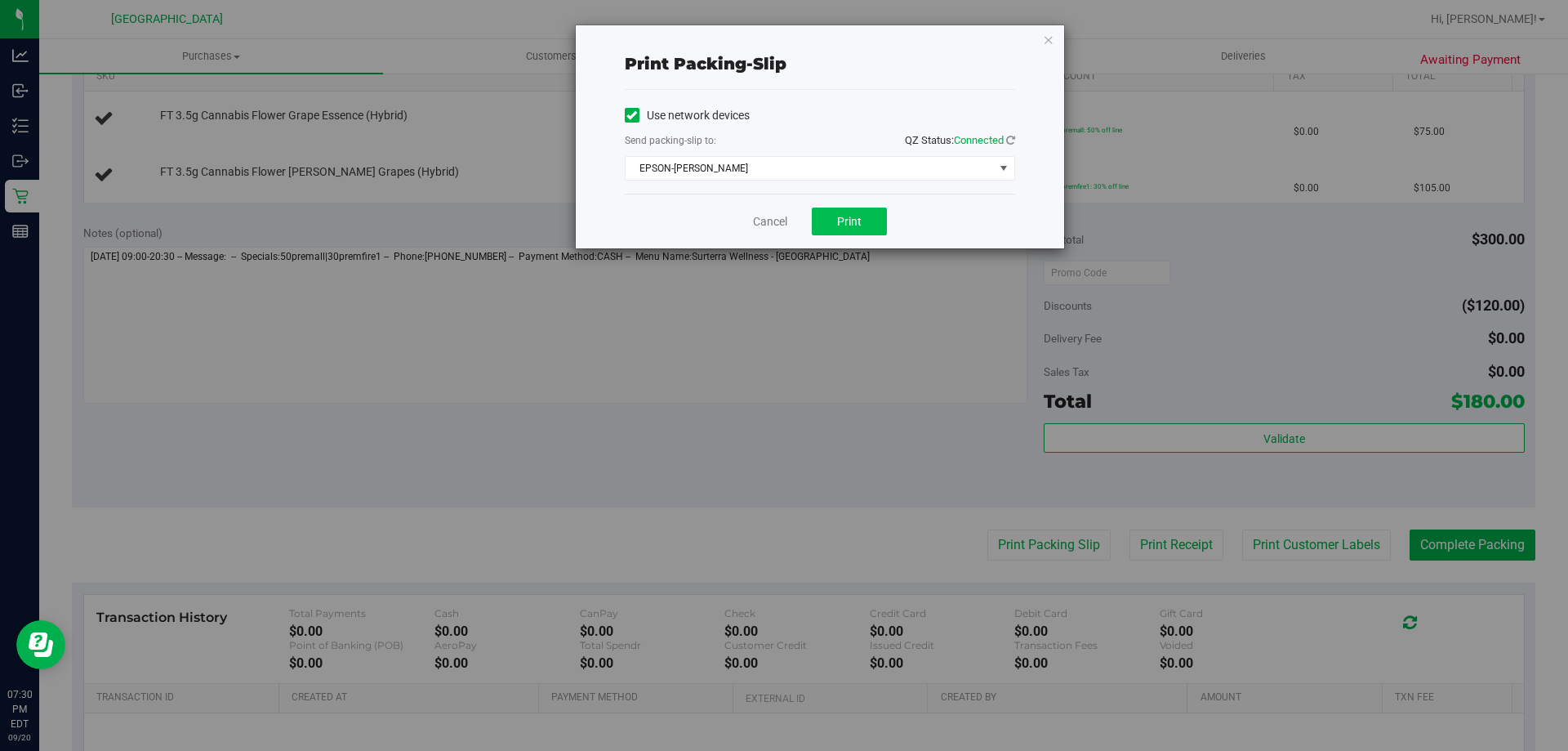
click at [842, 226] on span "Print" at bounding box center [849, 221] width 25 height 13
click at [776, 217] on link "Cancel" at bounding box center [770, 222] width 35 height 17
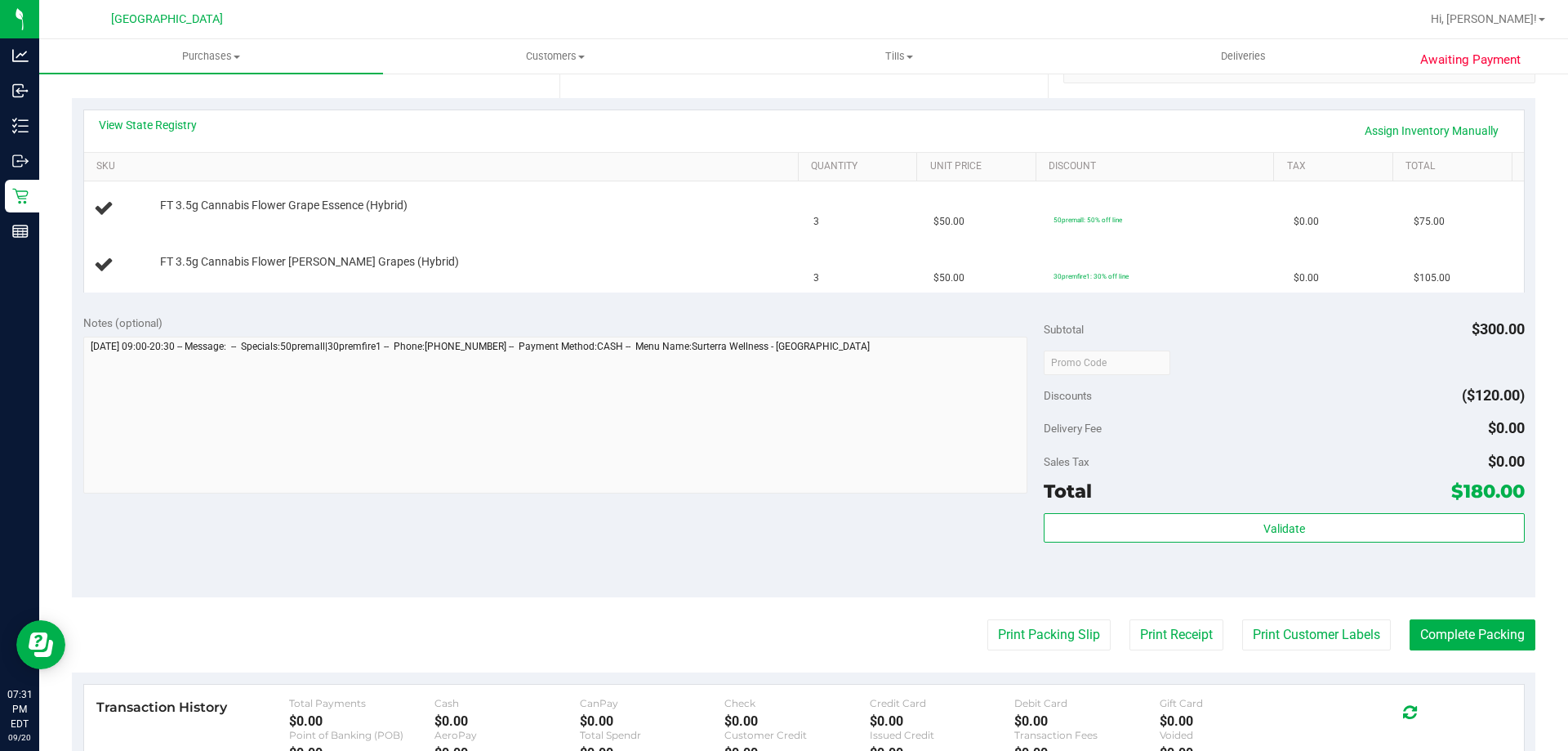
scroll to position [343, 0]
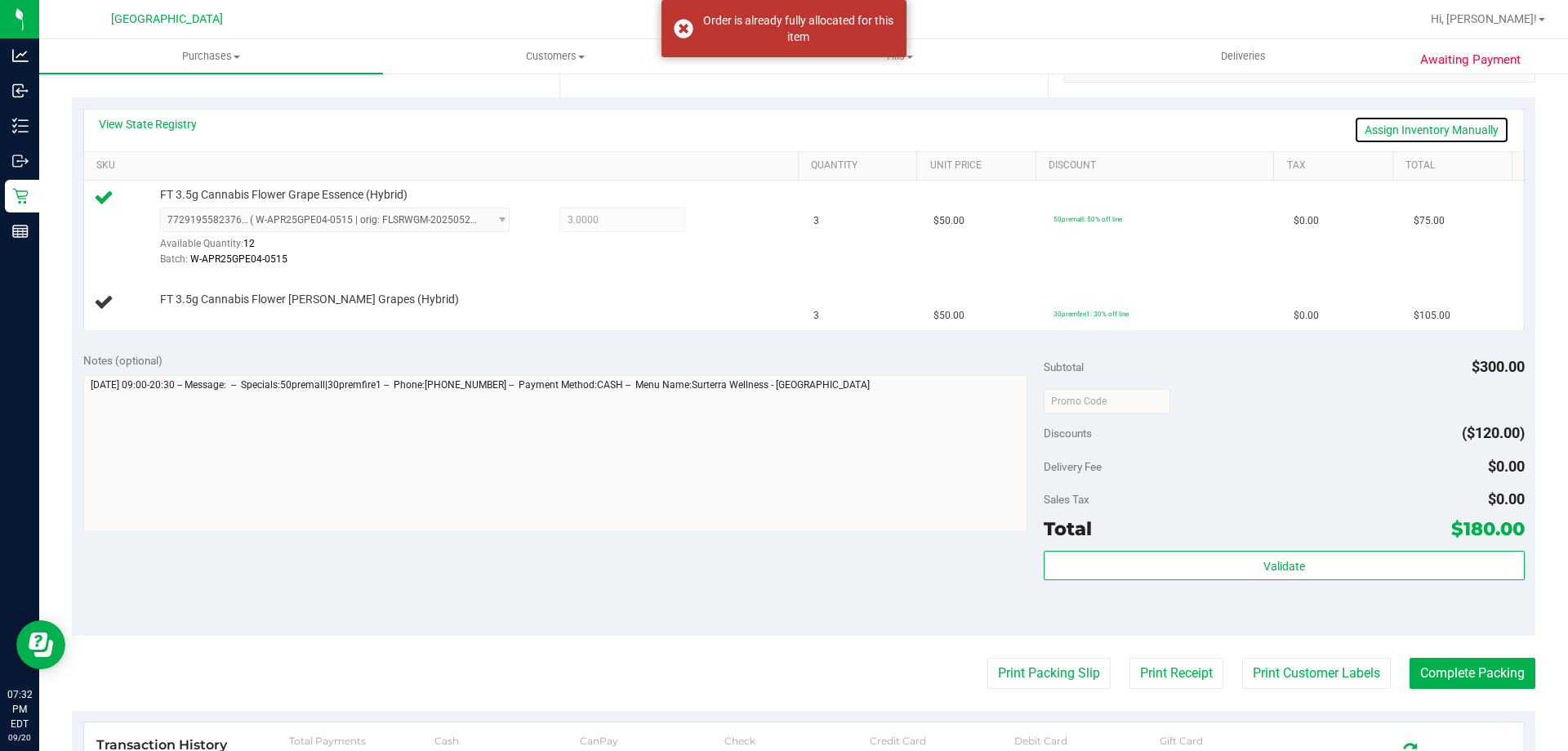
click at [1373, 135] on link "Assign Inventory Manually" at bounding box center [1431, 129] width 155 height 28
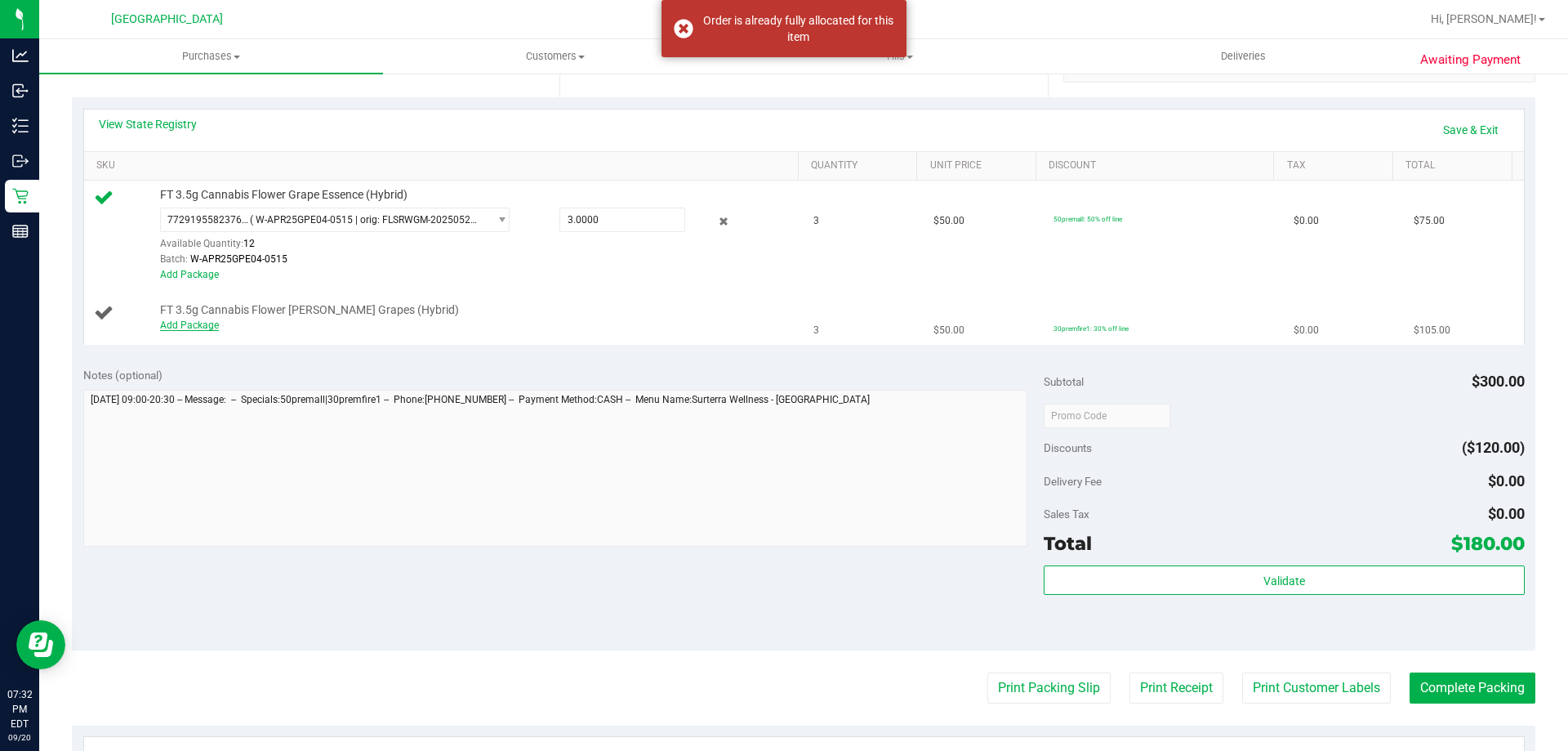
click at [195, 327] on link "Add Package" at bounding box center [189, 326] width 59 height 12
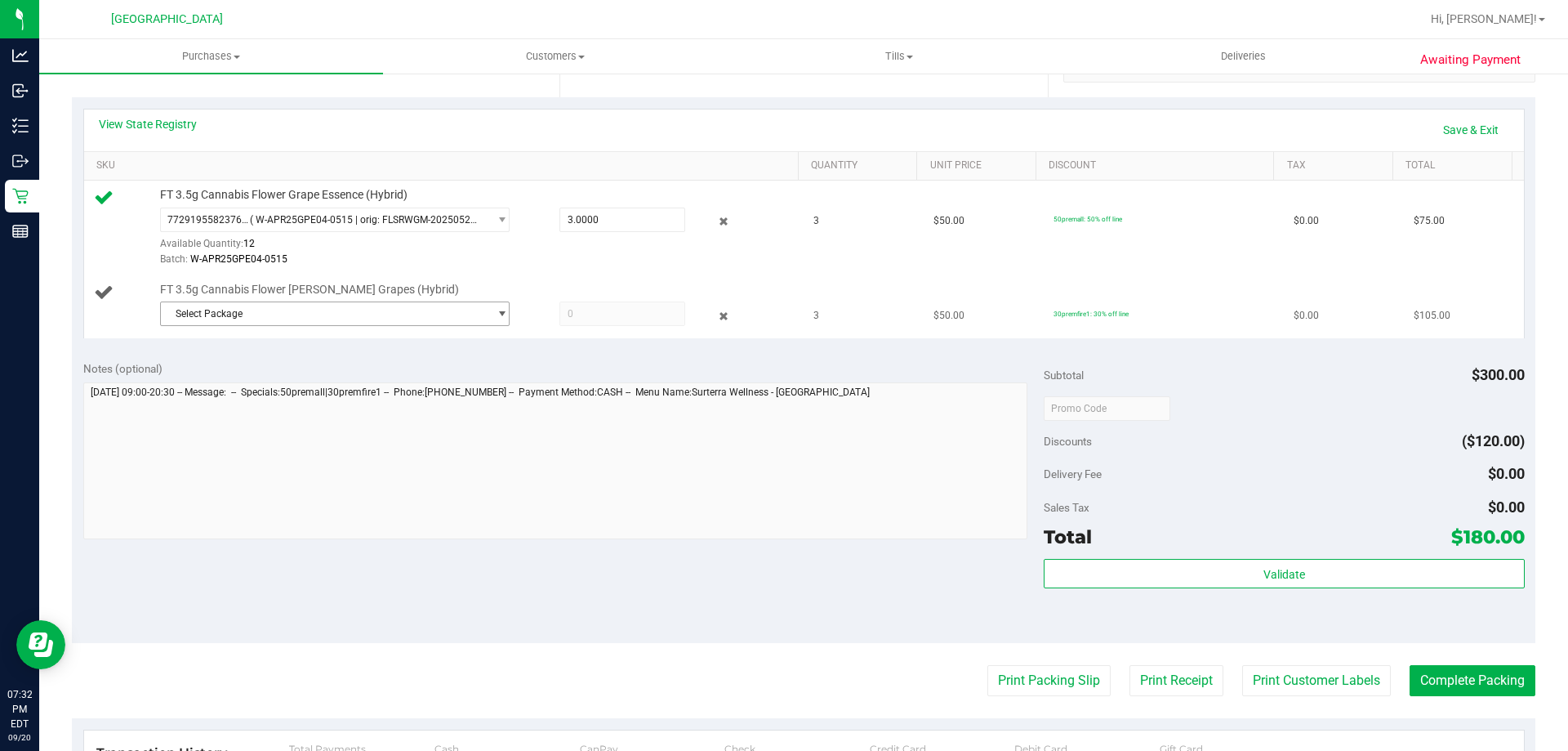
click at [439, 310] on span "Select Package" at bounding box center [324, 313] width 327 height 23
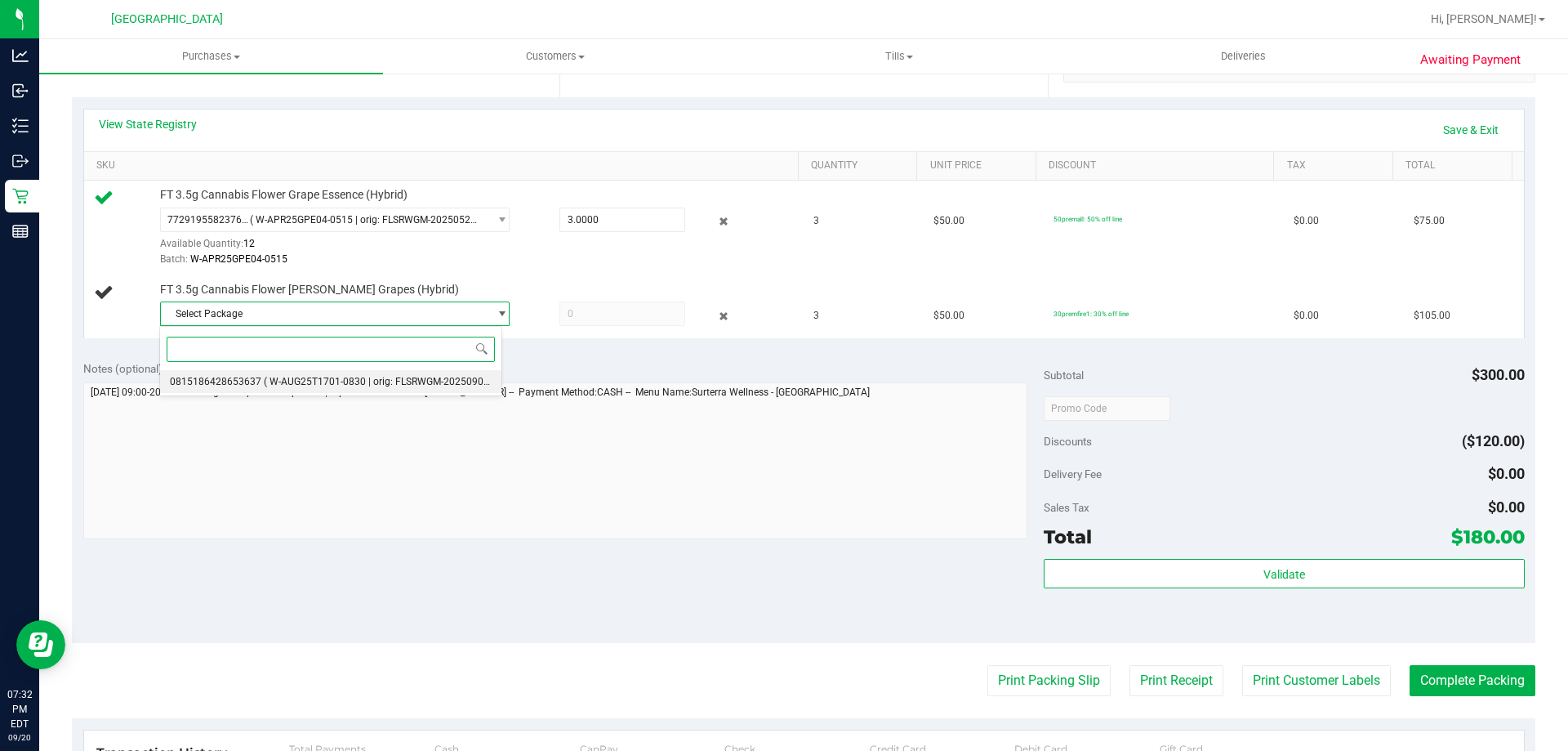
click at [367, 376] on span "( W-AUG25T1701-0830 | orig: FLSRWGM-20250908-577 )" at bounding box center [389, 381] width 250 height 12
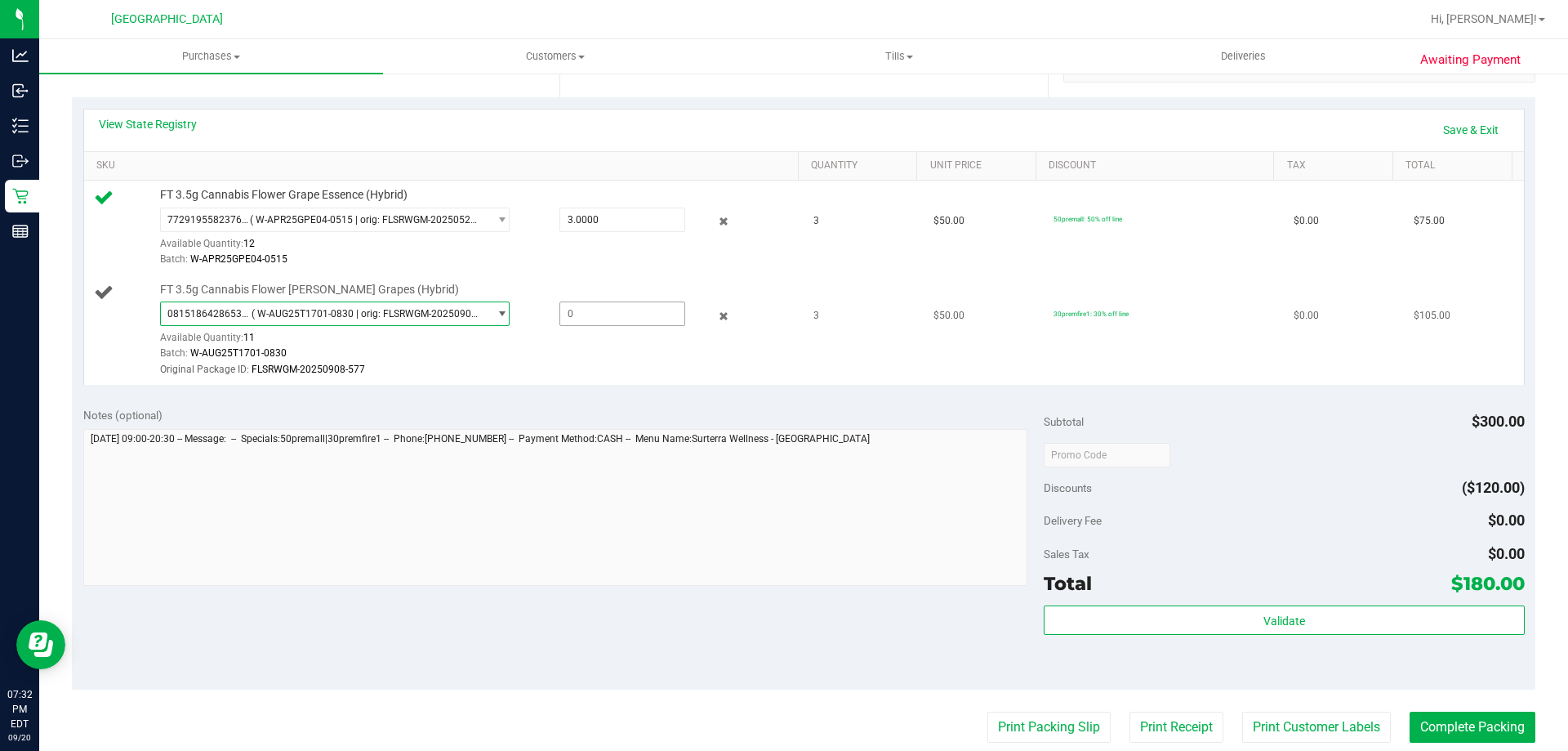
click at [625, 311] on span at bounding box center [622, 313] width 126 height 25
type input "3"
type input "3.0000"
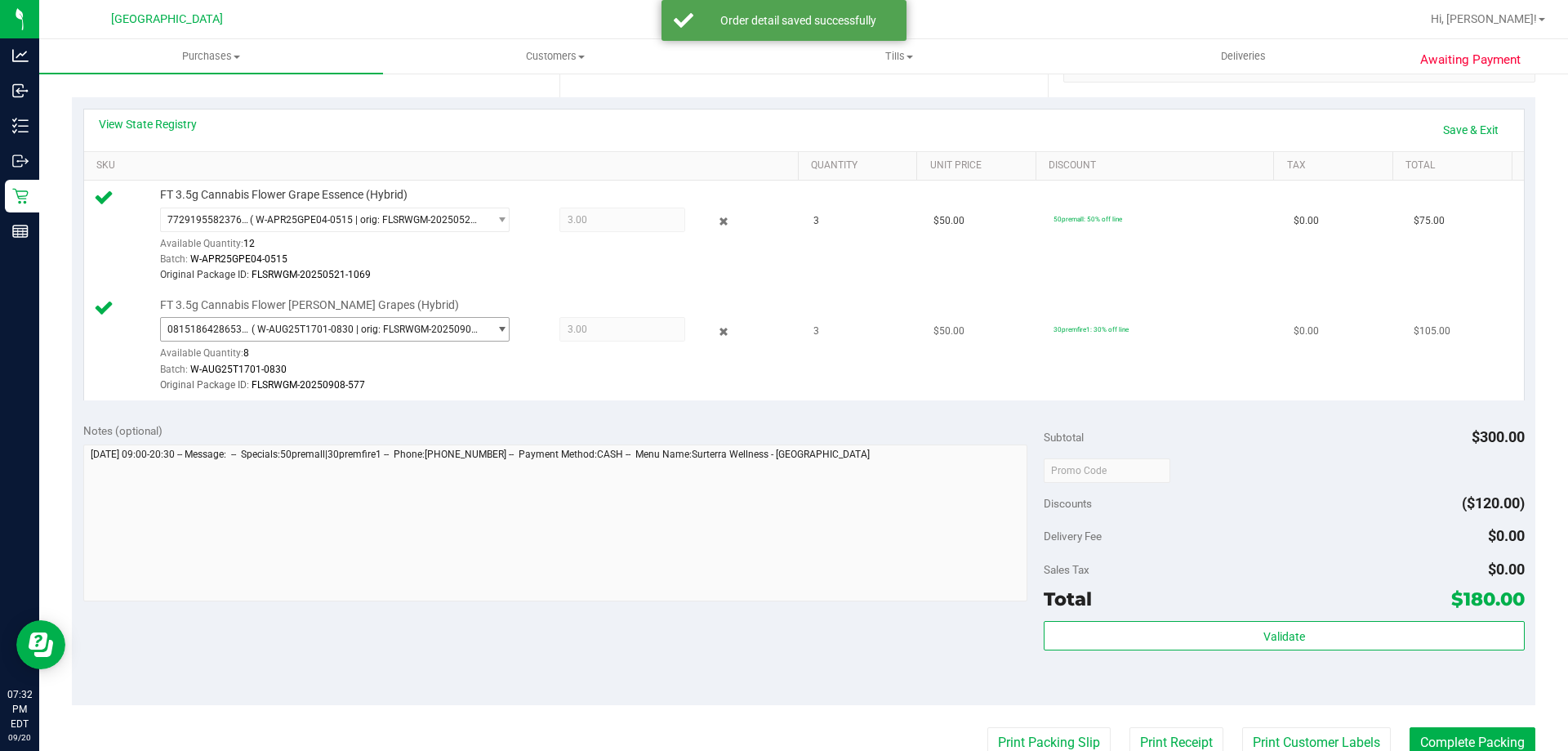
click at [300, 330] on span "( W-AUG25T1701-0830 | orig: FLSRWGM-20250908-577 )" at bounding box center [366, 329] width 230 height 12
click at [793, 425] on div "Notes (optional)" at bounding box center [564, 430] width 962 height 16
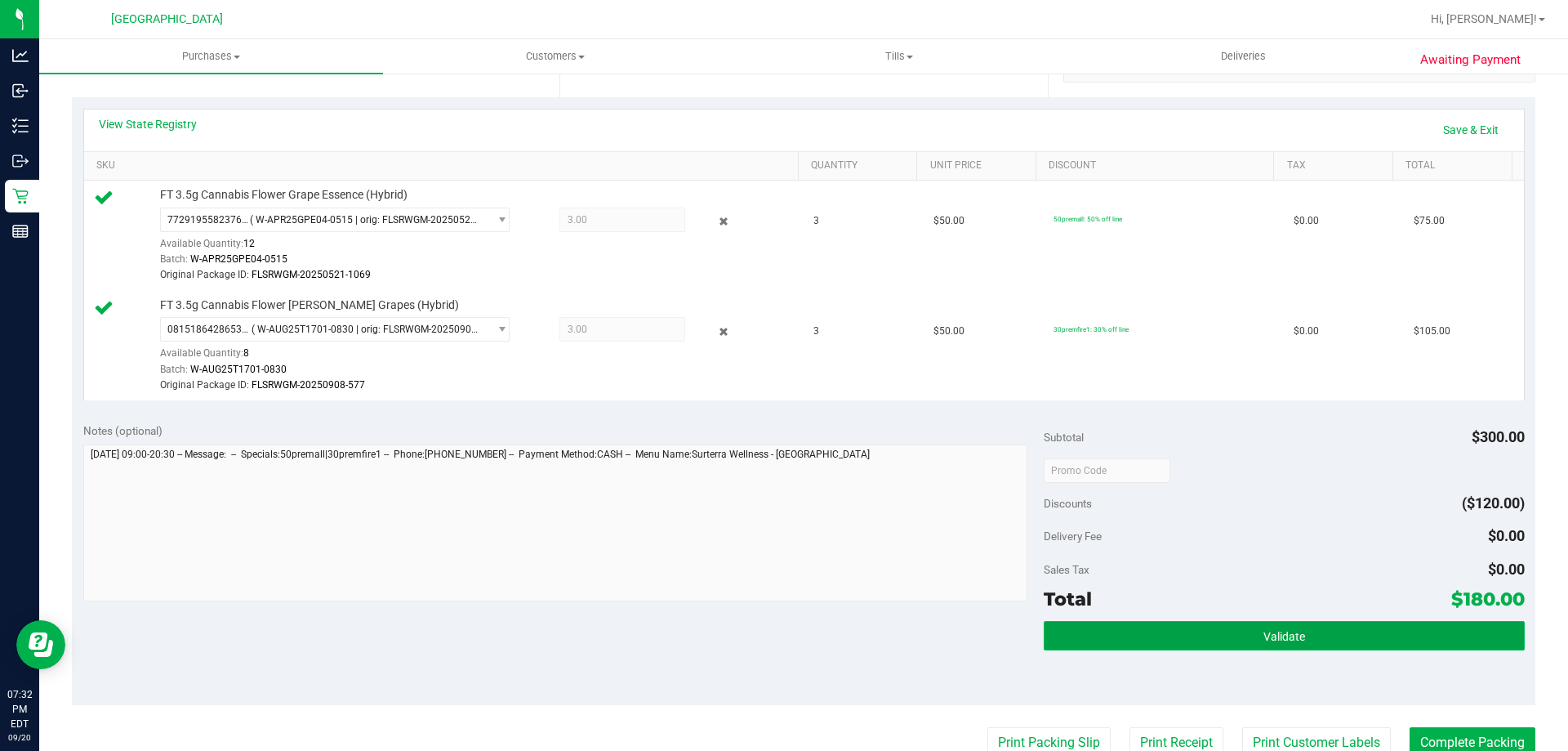
click at [1373, 634] on button "Validate" at bounding box center [1284, 635] width 480 height 30
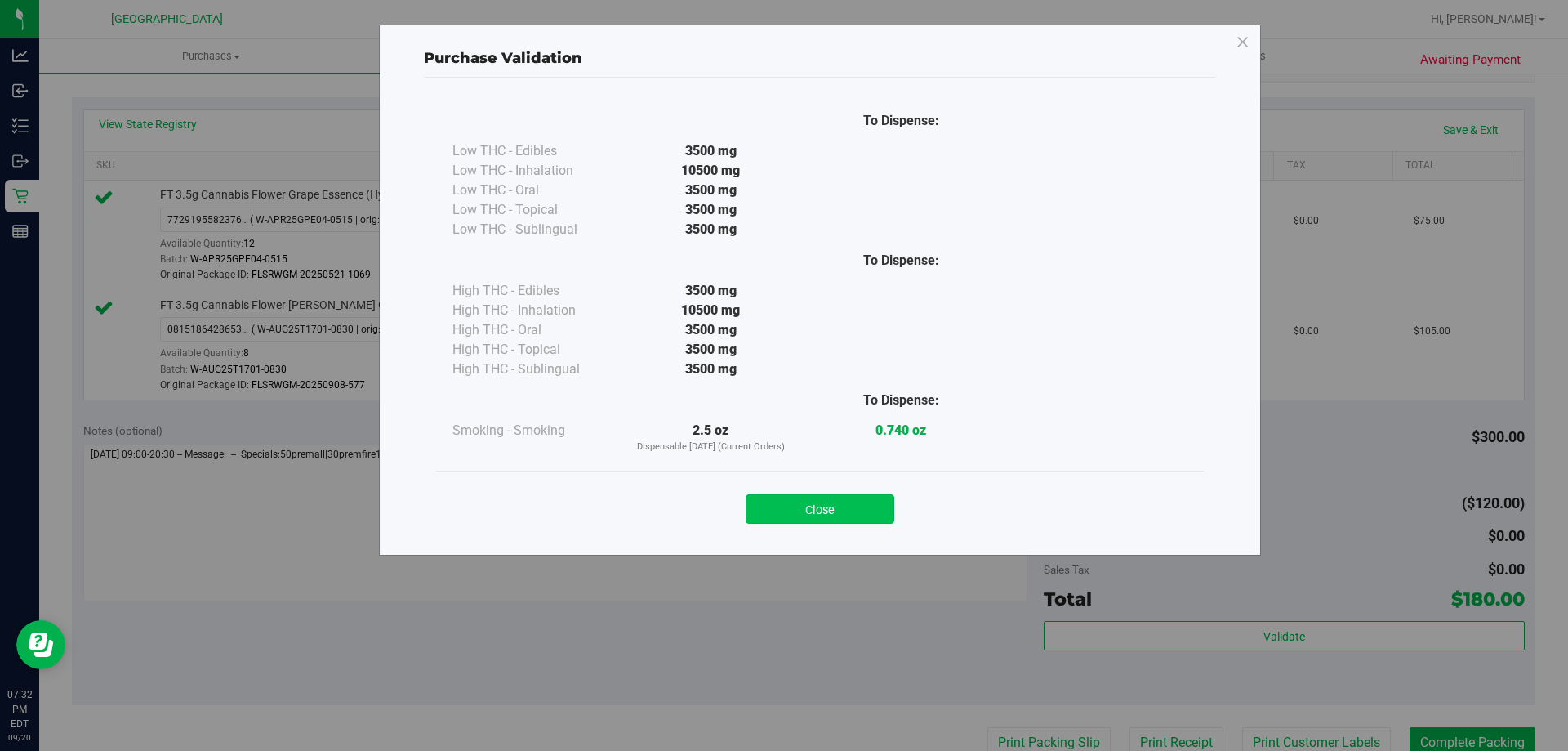
click at [798, 507] on button "Close" at bounding box center [820, 508] width 149 height 30
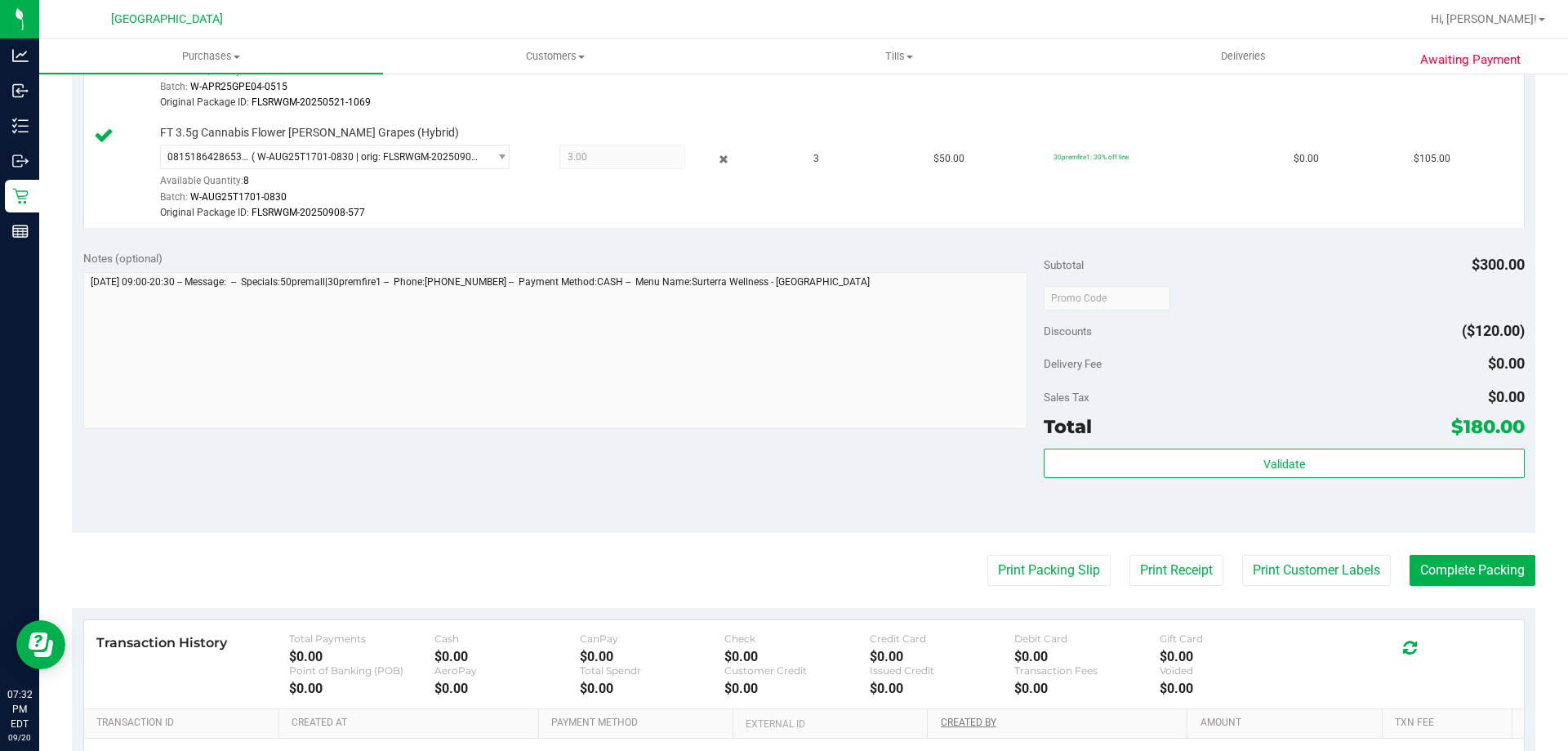
scroll to position [670, 0]
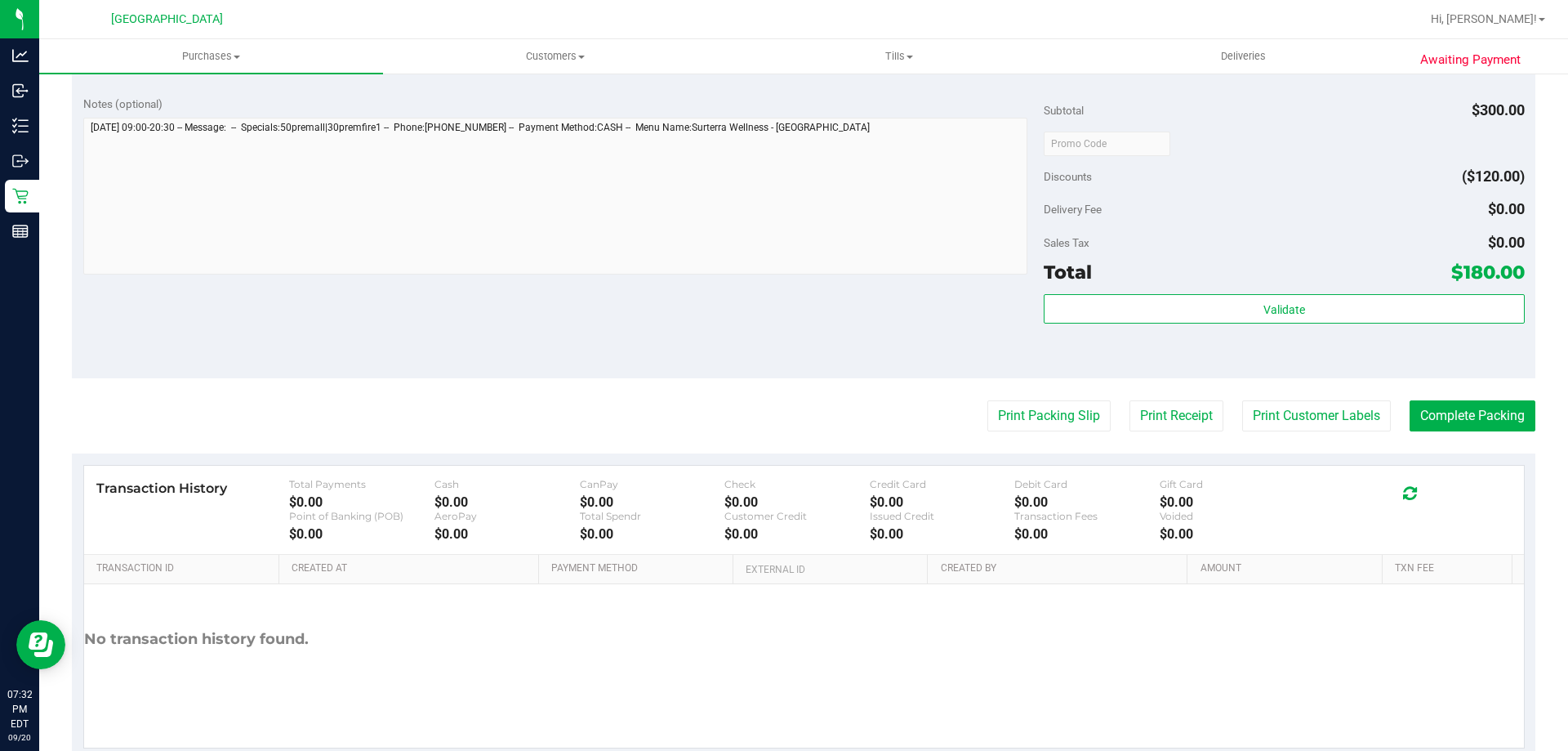
click at [1144, 285] on div "Total $180.00" at bounding box center [1284, 271] width 480 height 30
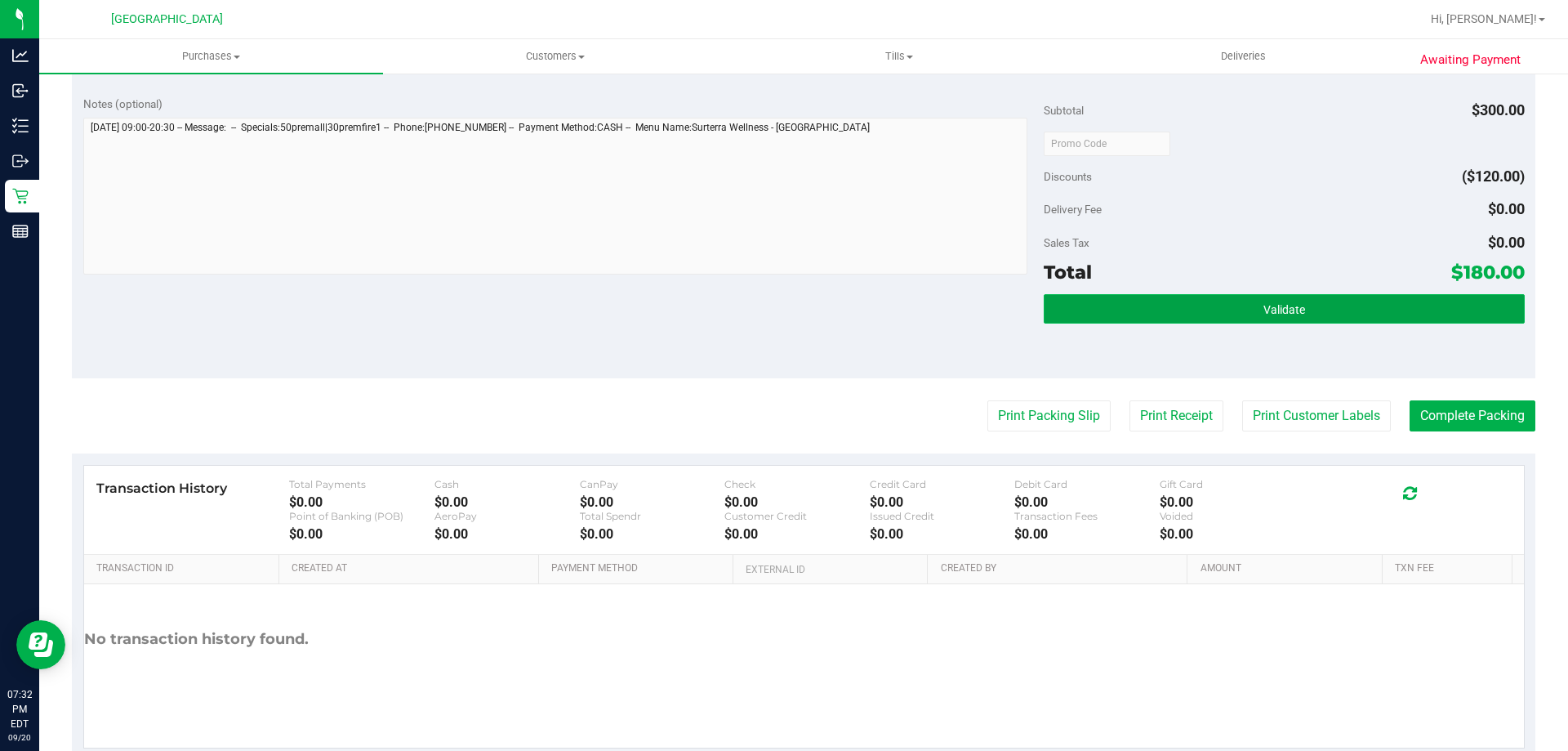
click at [1171, 304] on button "Validate" at bounding box center [1284, 309] width 480 height 30
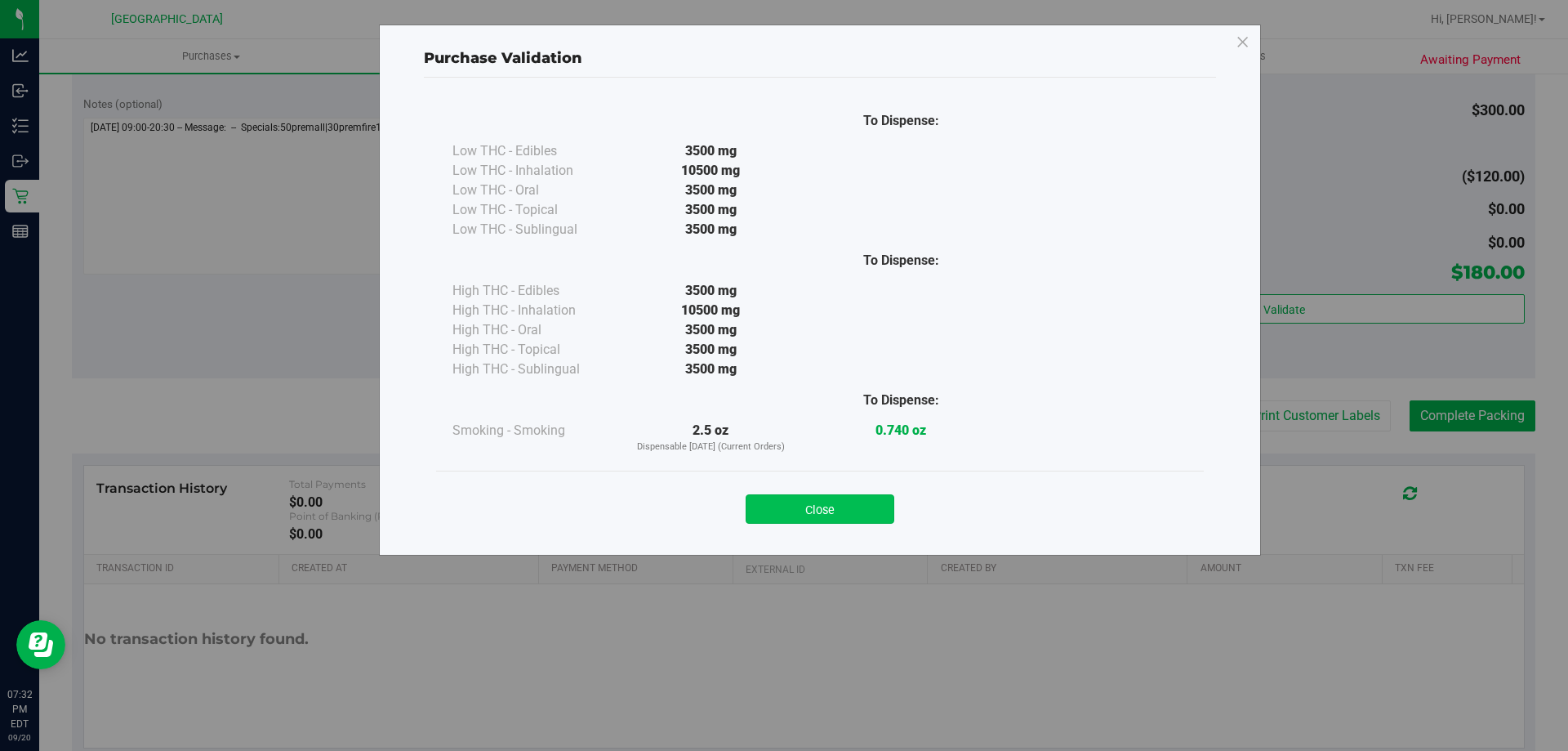
click at [839, 502] on button "Close" at bounding box center [820, 508] width 149 height 30
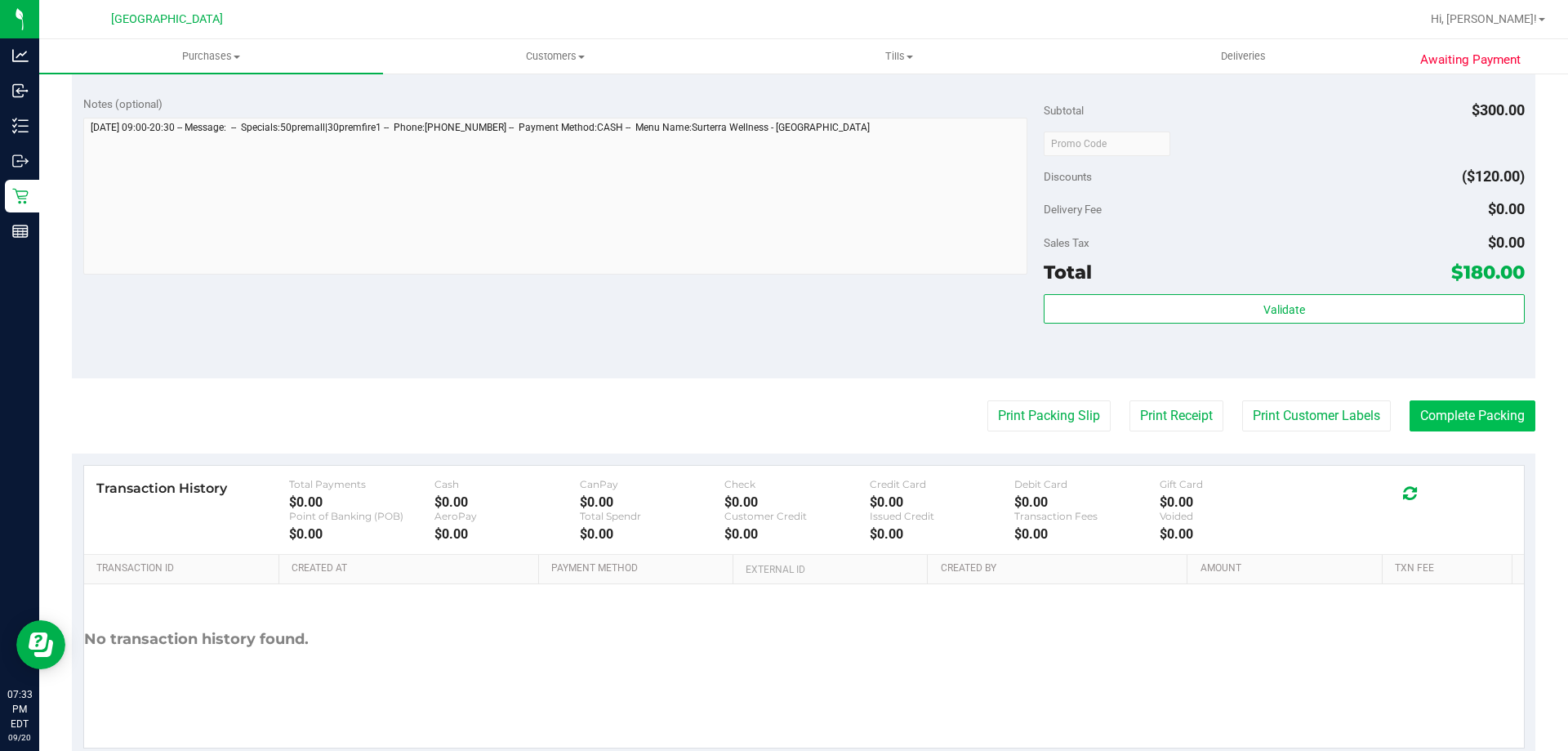
click at [1483, 419] on button "Complete Packing" at bounding box center [1472, 415] width 126 height 31
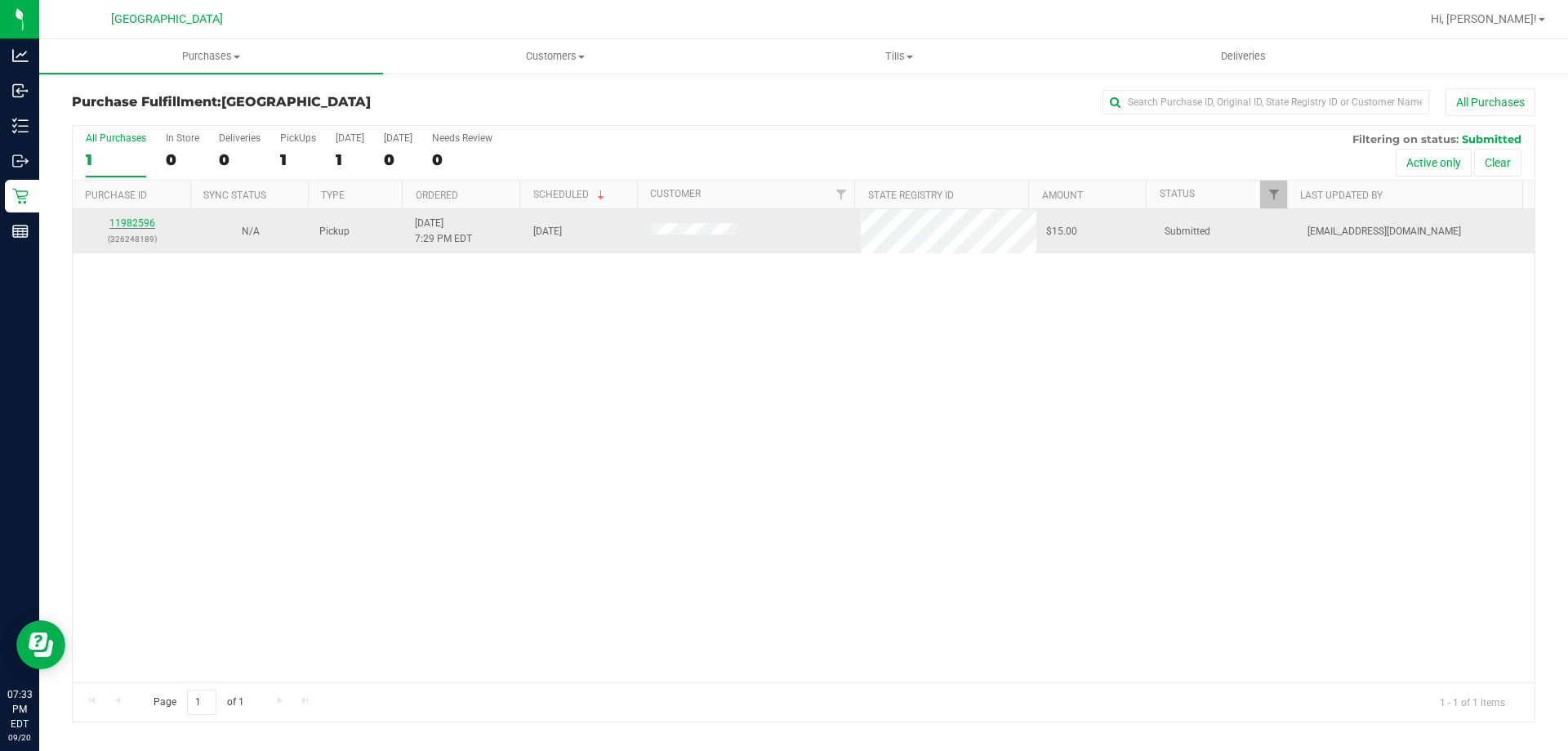
click at [132, 227] on link "11982596" at bounding box center [132, 223] width 46 height 12
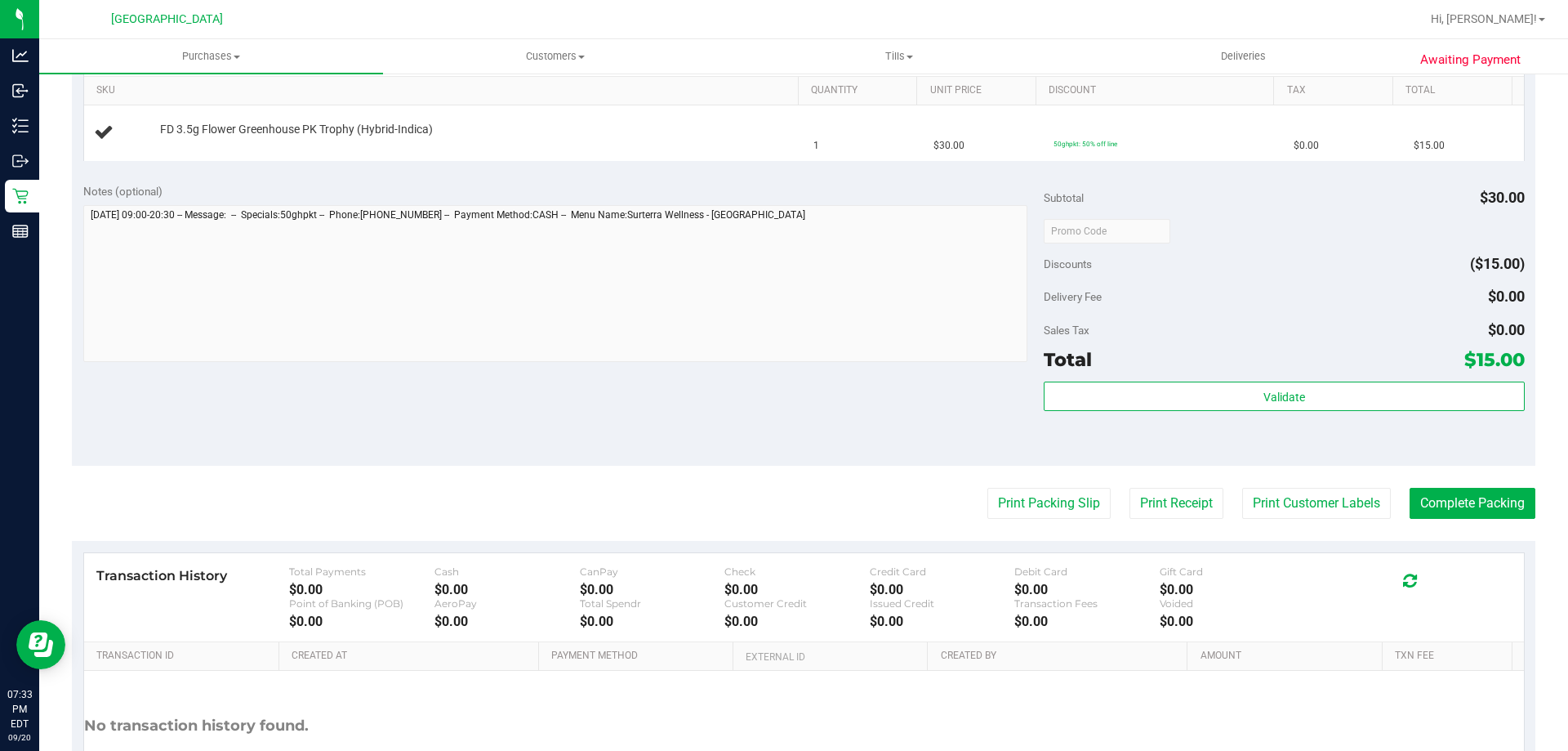
scroll to position [546, 0]
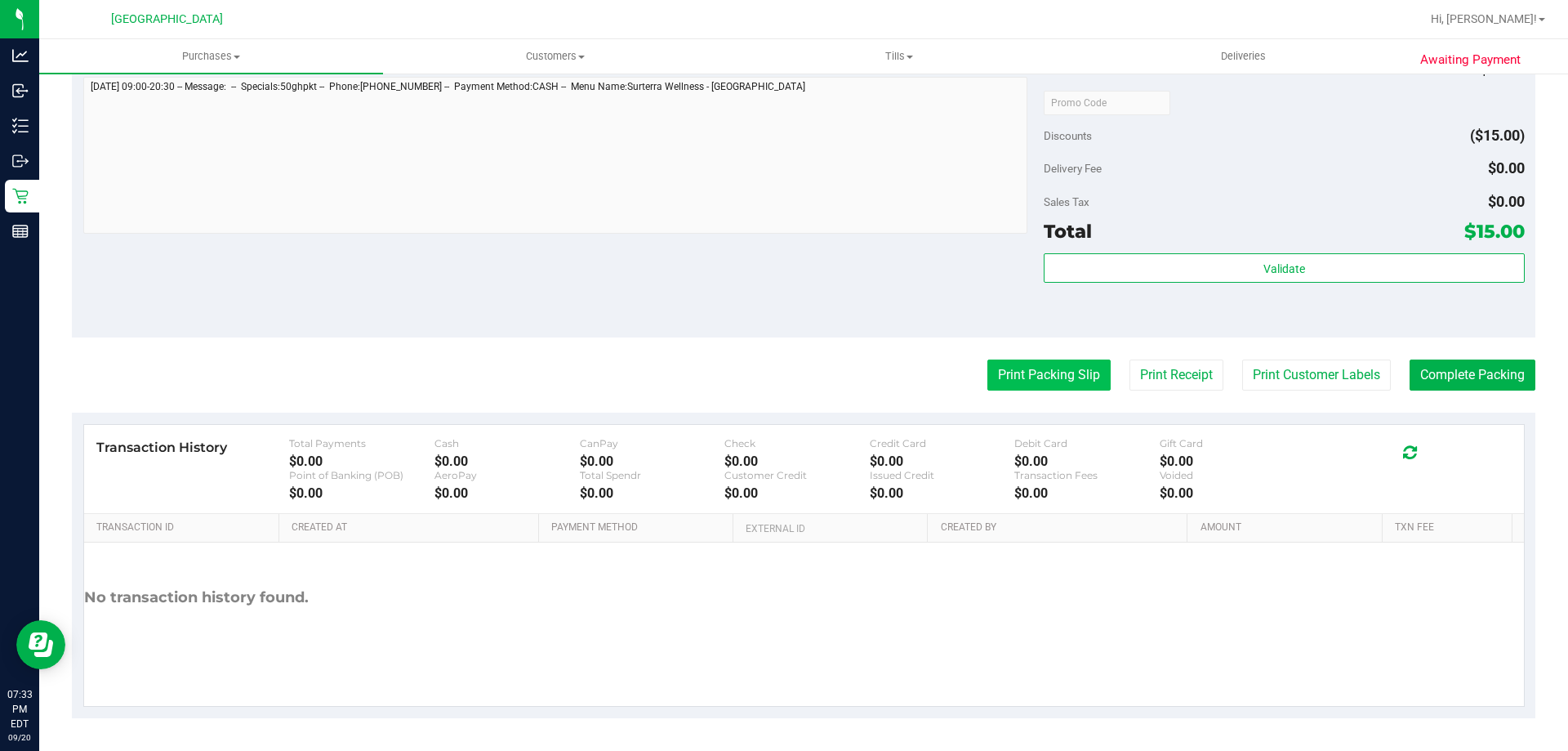
click at [1039, 376] on button "Print Packing Slip" at bounding box center [1050, 375] width 123 height 31
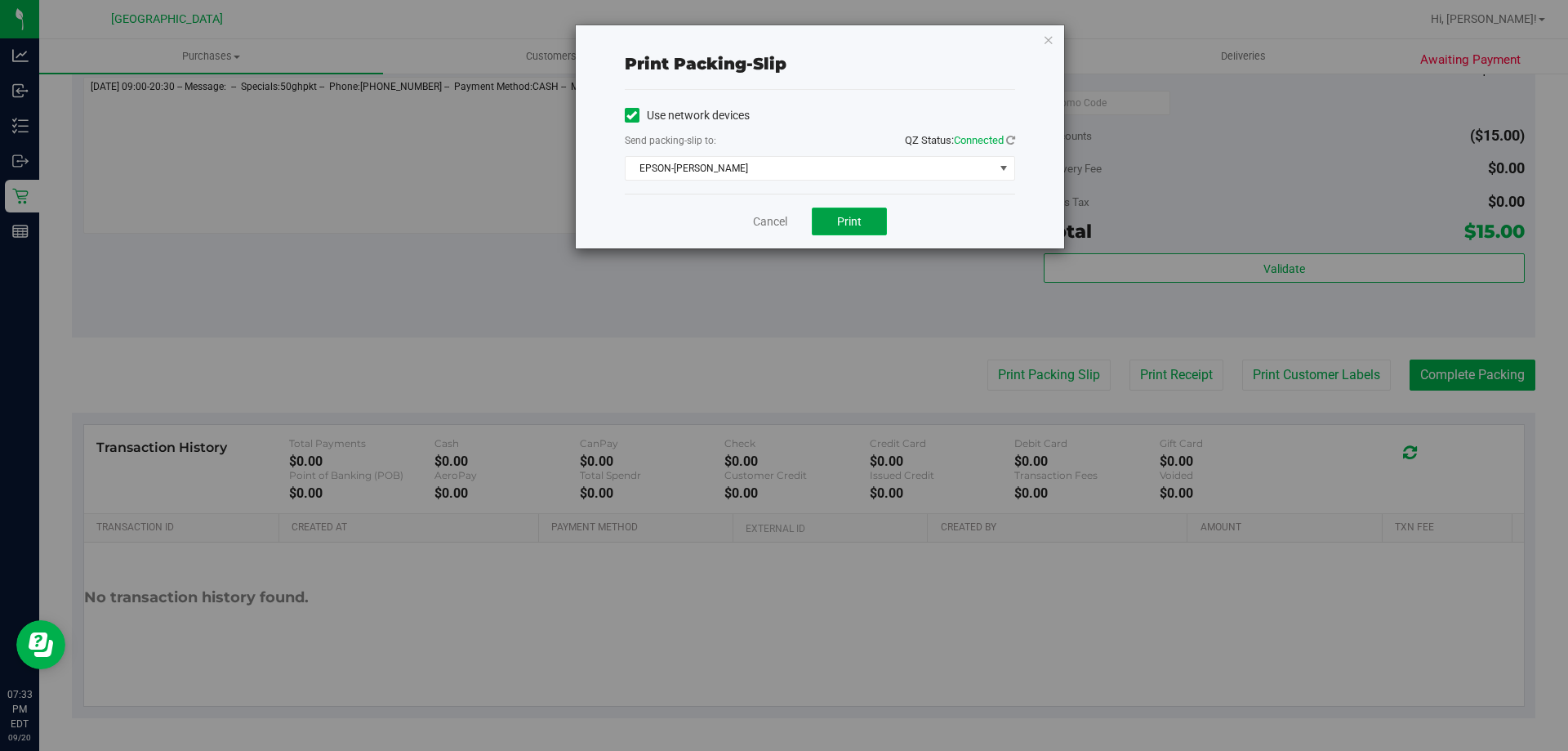
click at [842, 215] on span "Print" at bounding box center [849, 221] width 25 height 13
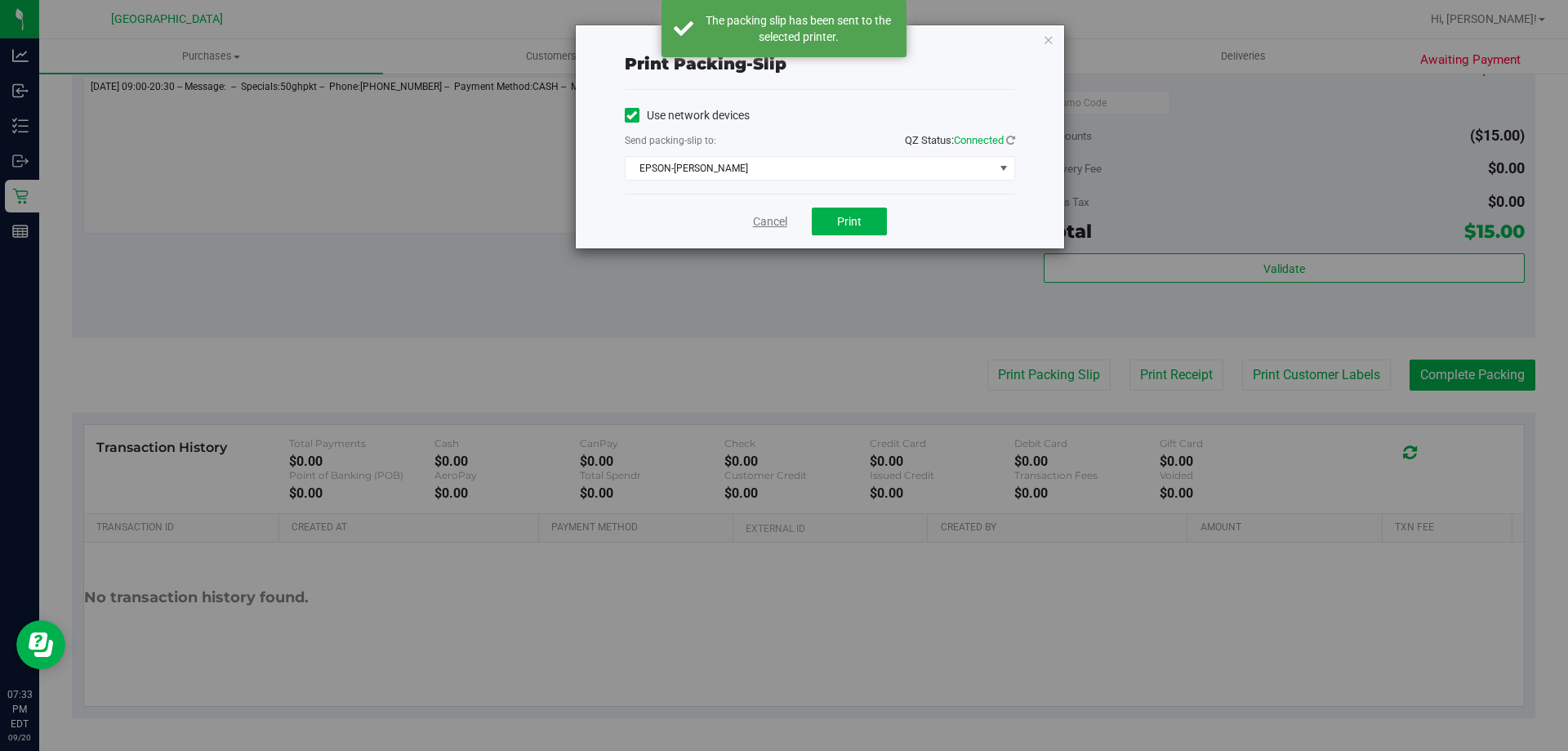
click at [763, 223] on link "Cancel" at bounding box center [770, 222] width 35 height 17
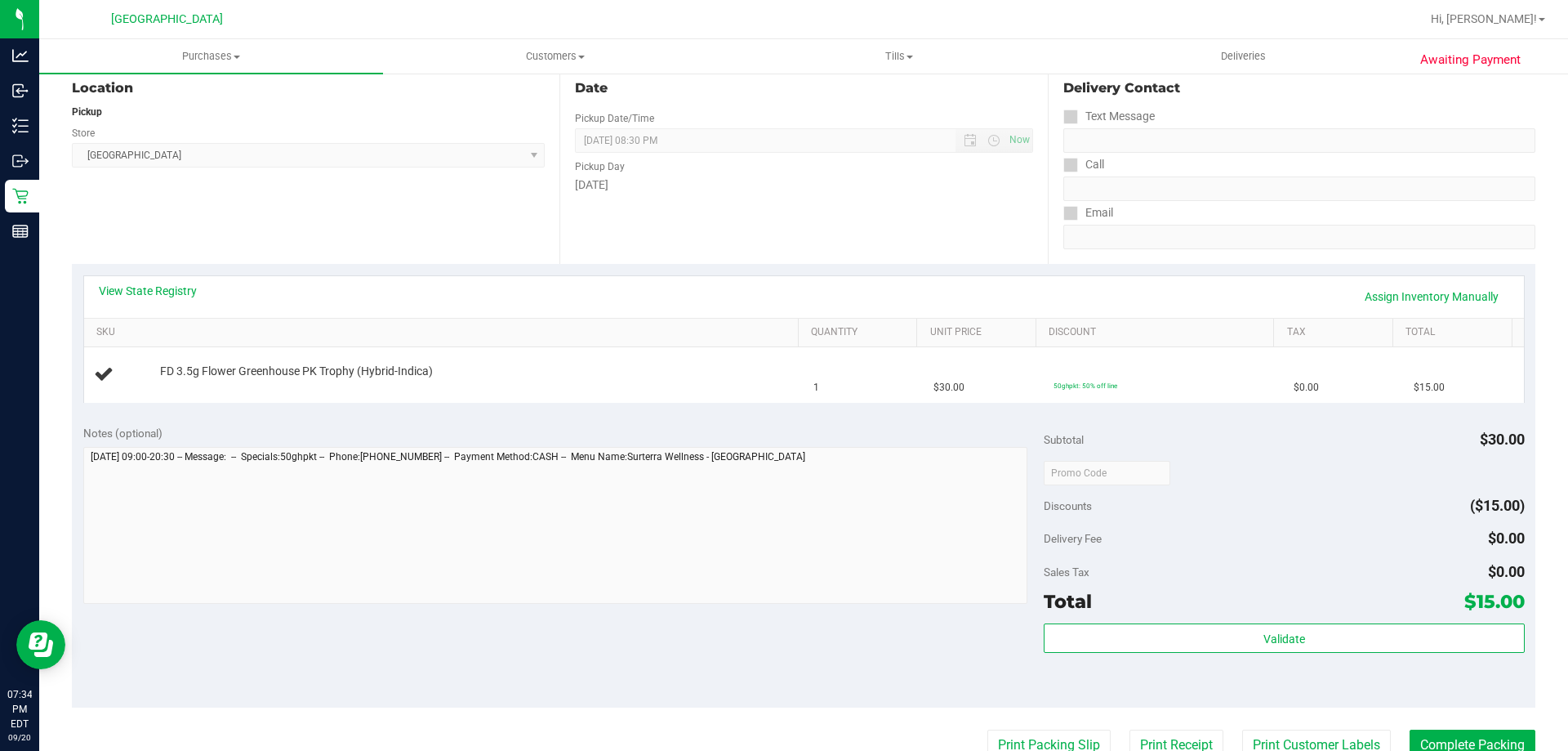
scroll to position [168, 0]
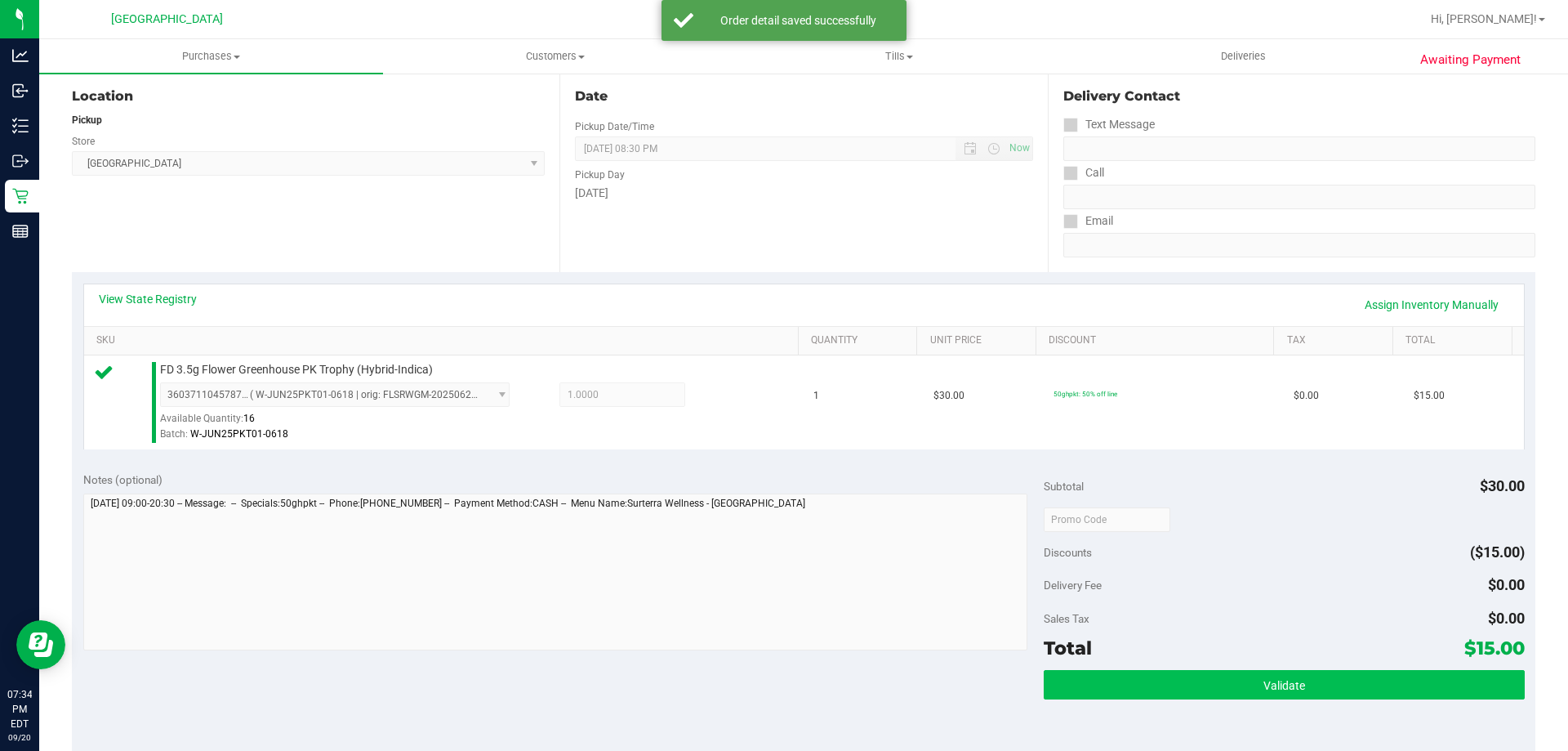
click at [1336, 682] on button "Validate" at bounding box center [1284, 684] width 480 height 30
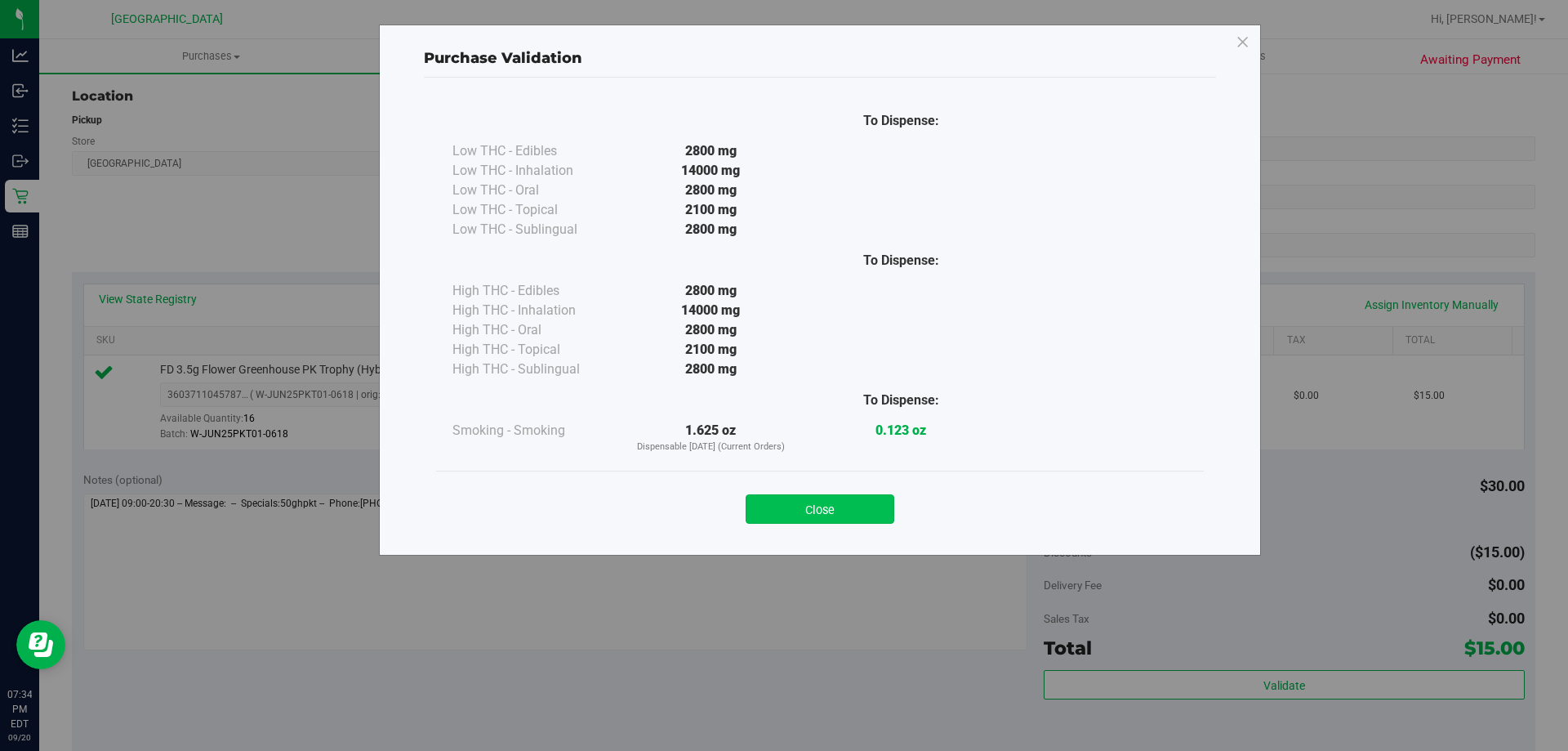
click at [787, 501] on button "Close" at bounding box center [820, 508] width 149 height 30
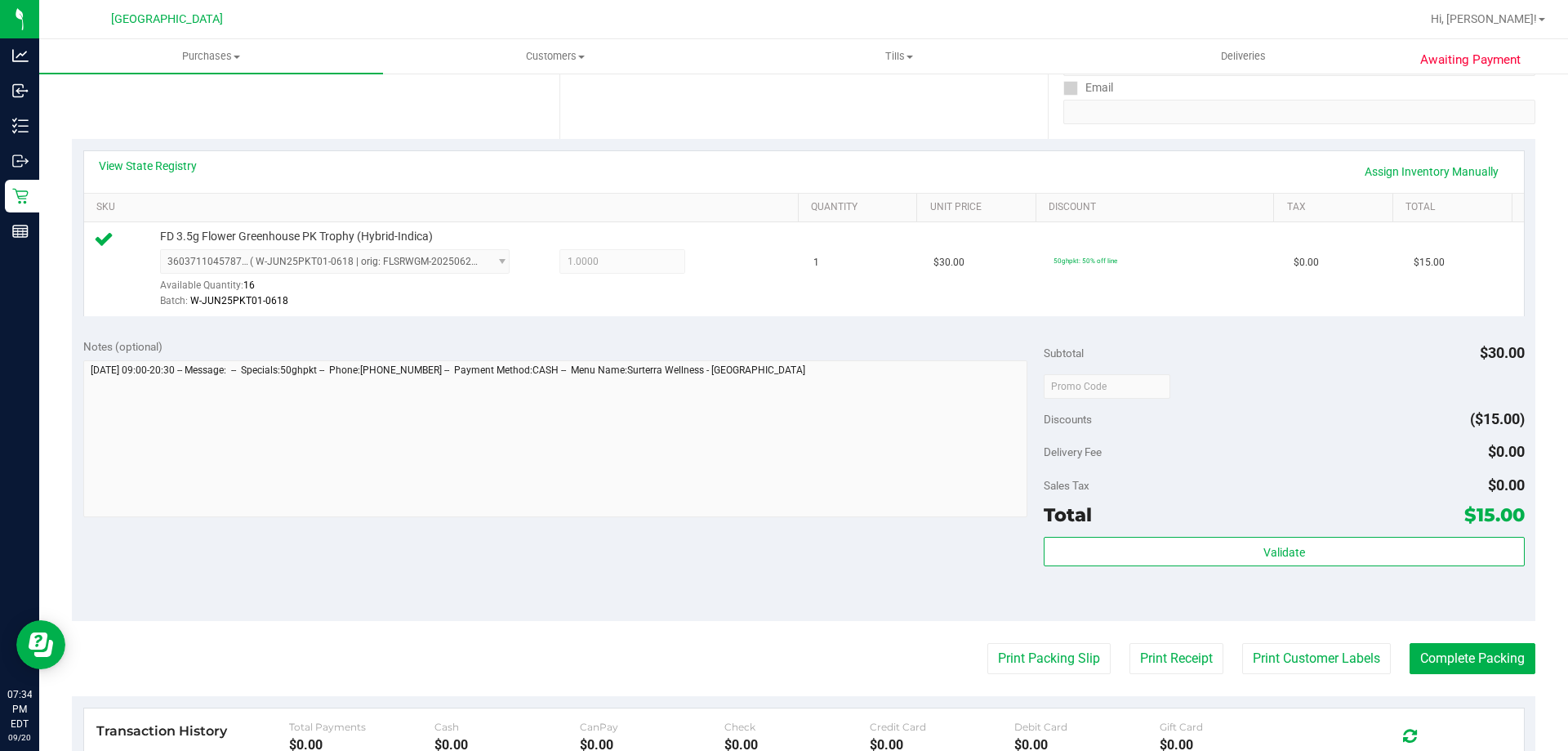
scroll to position [337, 0]
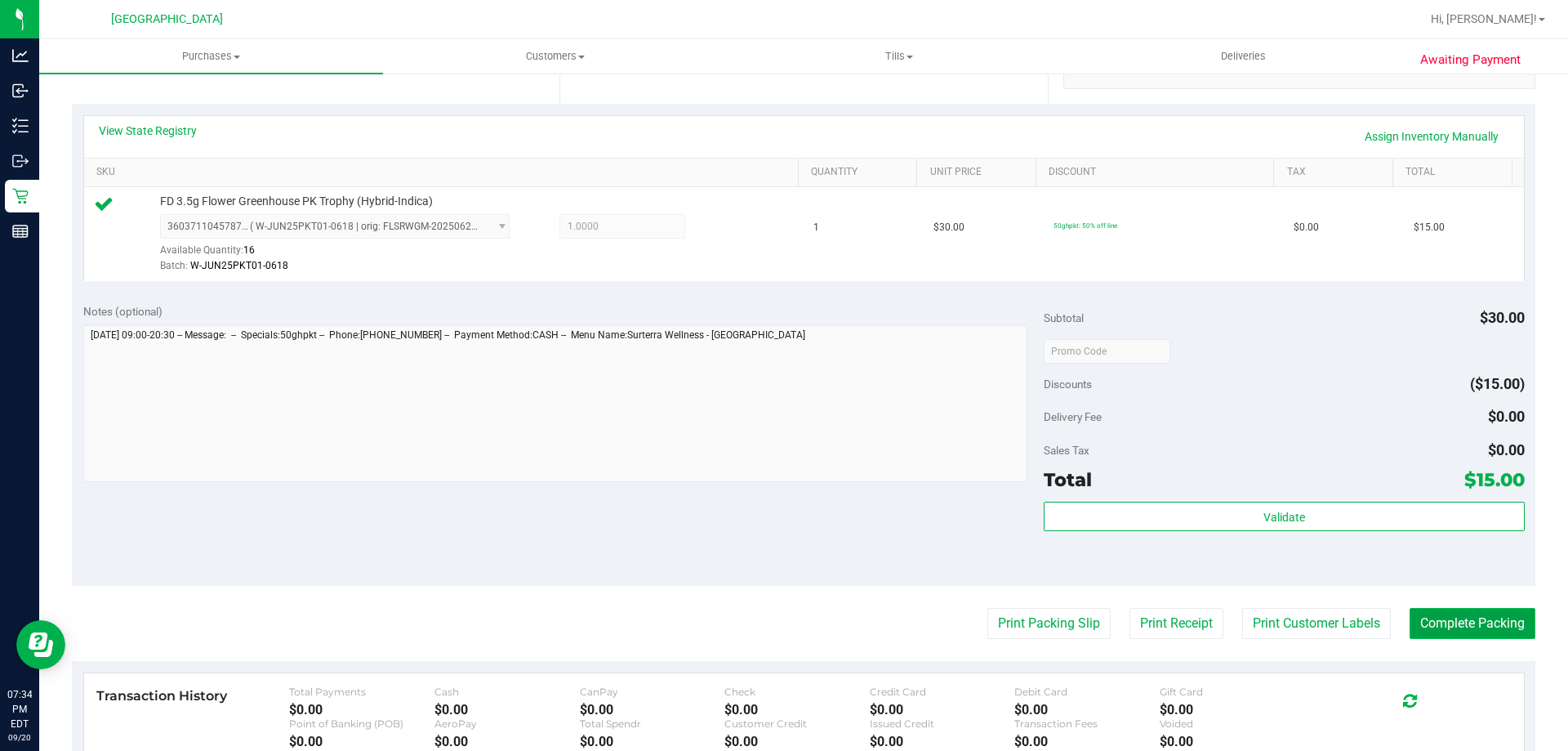
click at [1453, 612] on button "Complete Packing" at bounding box center [1472, 623] width 126 height 31
